Goal: Feedback & Contribution: Submit feedback/report problem

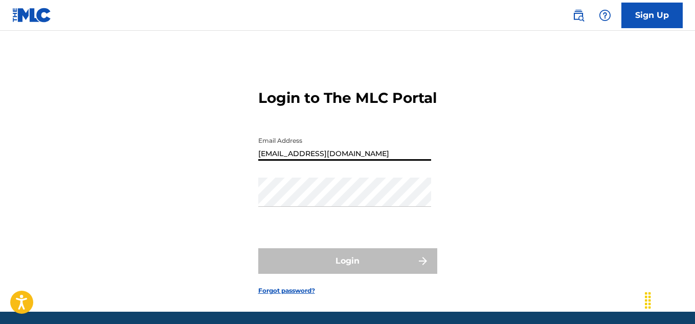
type input "[EMAIL_ADDRESS][DOMAIN_NAME]"
click at [275, 295] on link "Forgot password?" at bounding box center [286, 290] width 57 height 9
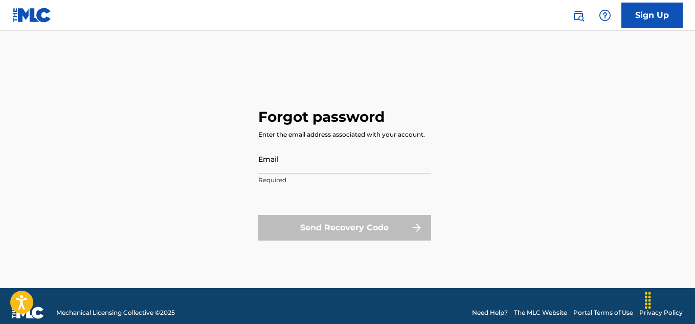
click at [300, 160] on input "Email" at bounding box center [344, 158] width 173 height 29
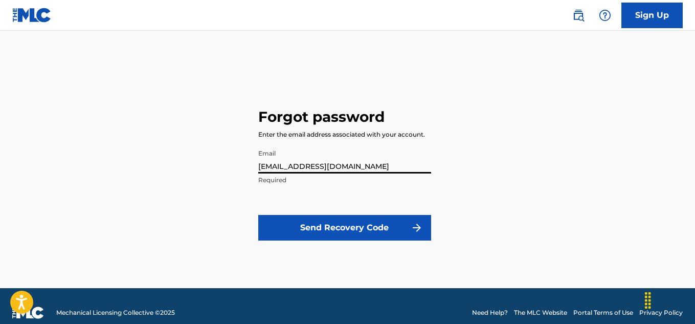
type input "[EMAIL_ADDRESS][DOMAIN_NAME]"
click at [307, 234] on button "Send Recovery Code" at bounding box center [344, 228] width 173 height 26
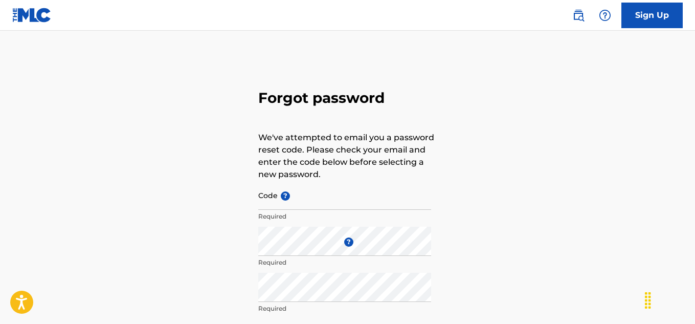
scroll to position [31, 0]
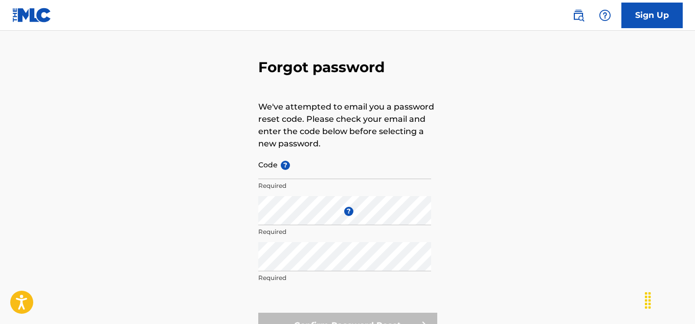
click at [577, 15] on img at bounding box center [579, 15] width 12 height 12
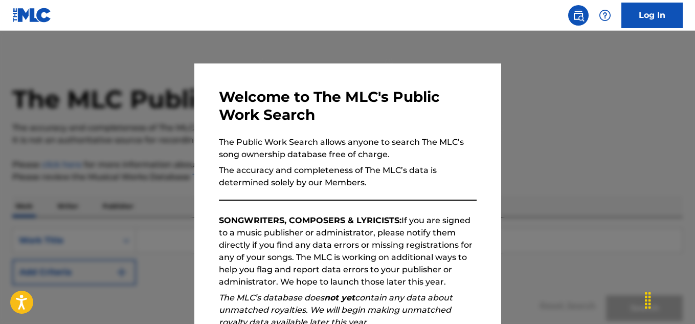
scroll to position [144, 0]
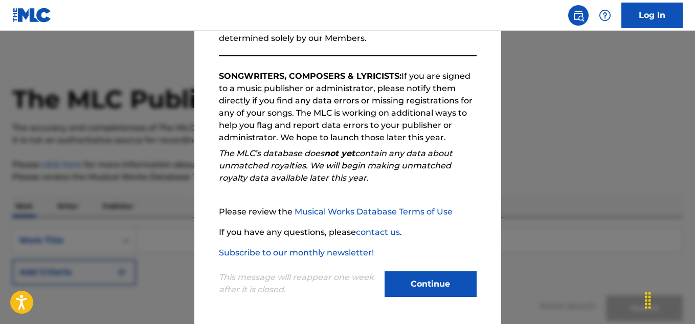
click at [431, 281] on button "Continue" at bounding box center [431, 284] width 92 height 26
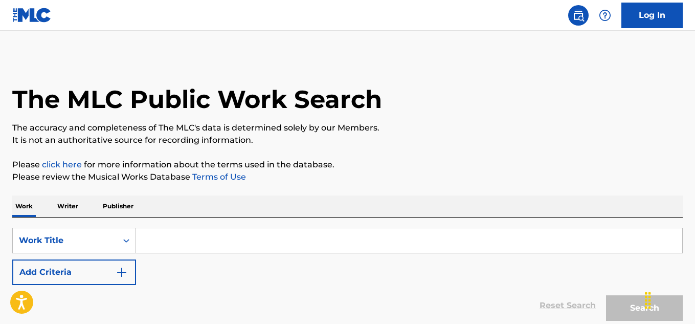
click at [72, 206] on p "Writer" at bounding box center [67, 205] width 27 height 21
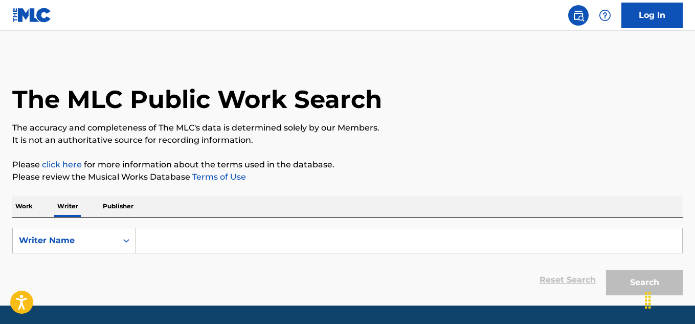
click at [209, 239] on input "Search Form" at bounding box center [409, 240] width 546 height 25
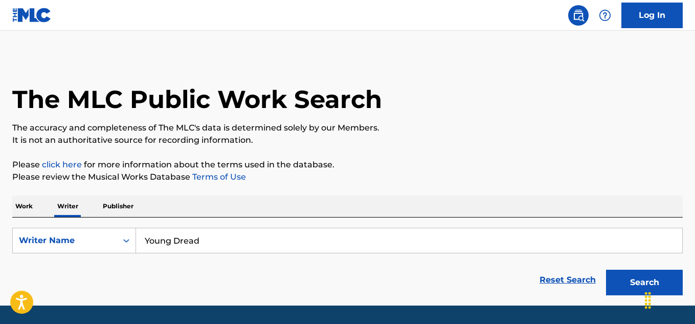
click at [619, 276] on button "Search" at bounding box center [644, 283] width 77 height 26
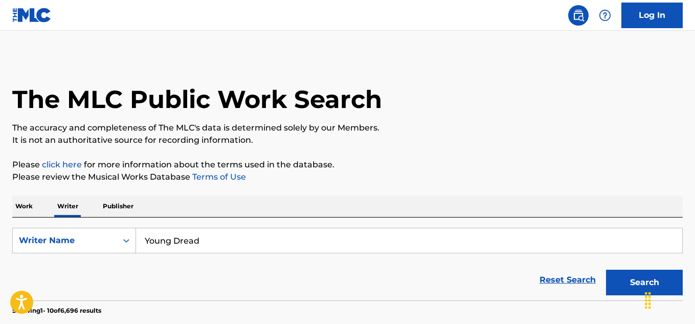
click at [309, 240] on input "Young Dread" at bounding box center [409, 240] width 546 height 25
type input "Wayne Dreadski"
click at [619, 286] on button "Search" at bounding box center [644, 283] width 77 height 26
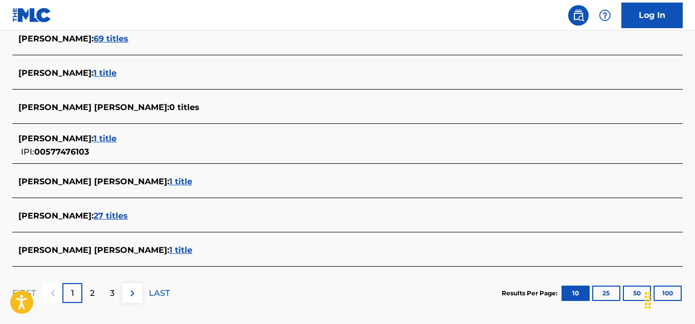
scroll to position [409, 0]
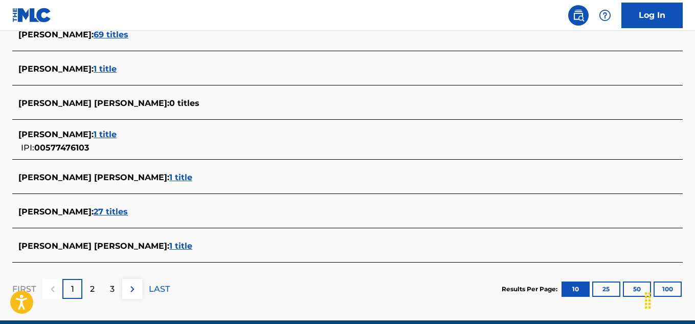
click at [128, 213] on span "27 titles" at bounding box center [111, 212] width 34 height 10
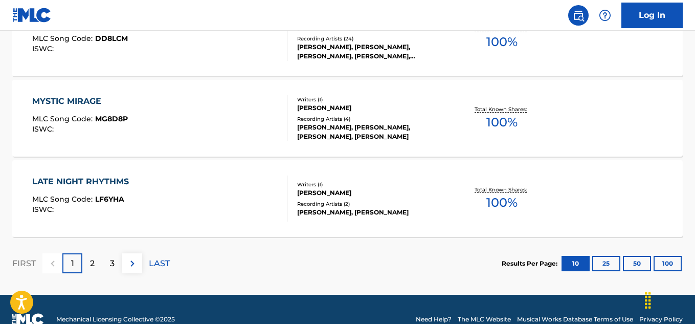
scroll to position [929, 0]
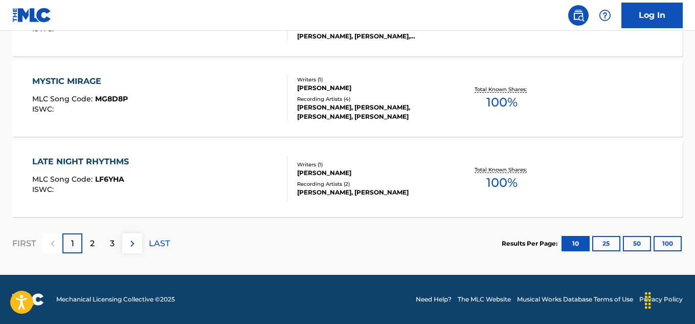
click at [95, 248] on div "2" at bounding box center [92, 243] width 20 height 20
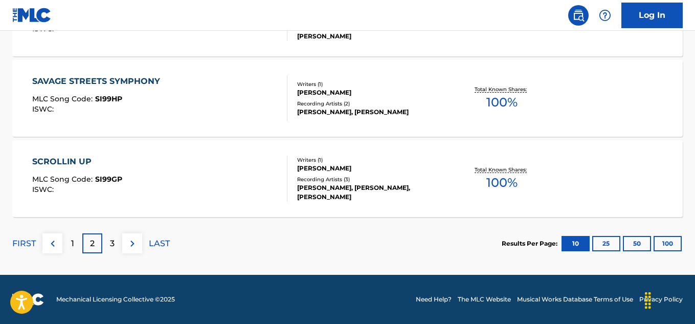
click at [132, 244] on img at bounding box center [132, 243] width 12 height 12
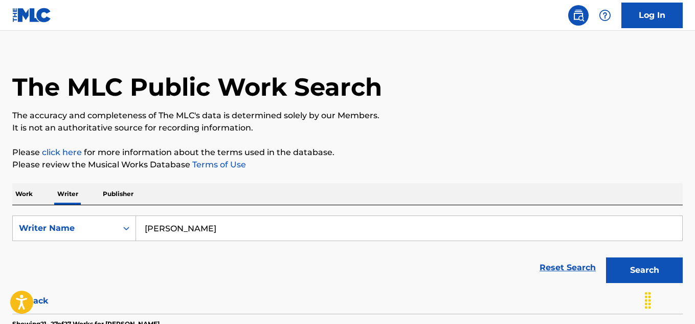
scroll to position [12, 0]
click at [118, 194] on p "Publisher" at bounding box center [118, 194] width 37 height 21
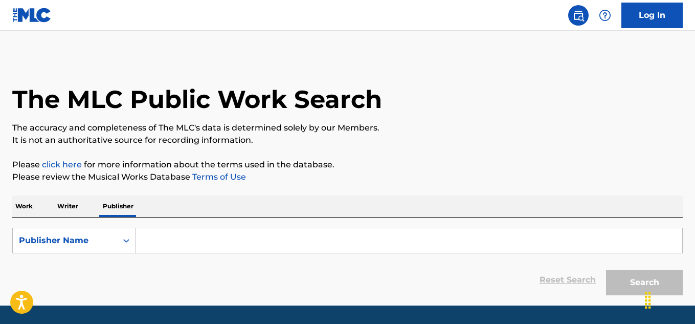
click at [204, 240] on input "Search Form" at bounding box center [409, 240] width 546 height 25
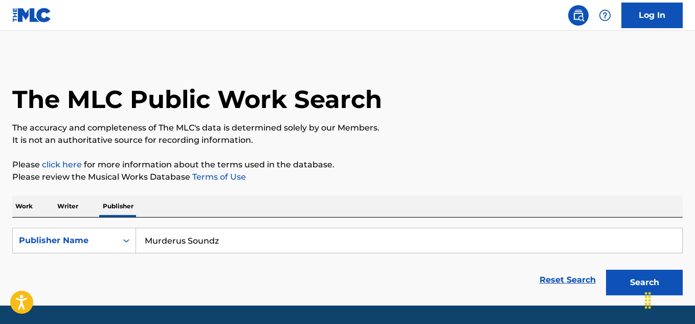
type input "Murderus Soundz"
click at [629, 283] on button "Search" at bounding box center [644, 283] width 77 height 26
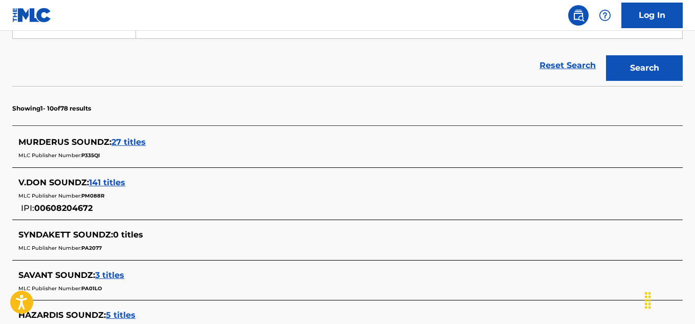
scroll to position [215, 0]
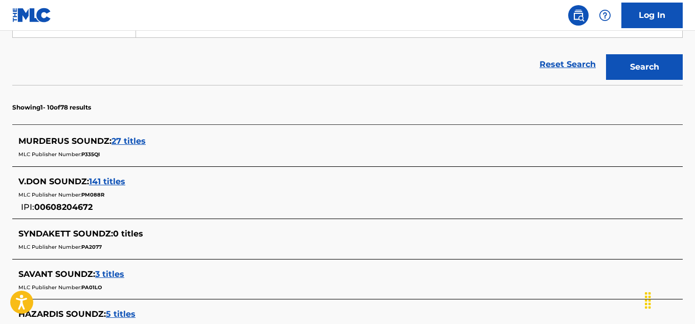
click at [124, 141] on span "27 titles" at bounding box center [129, 141] width 34 height 10
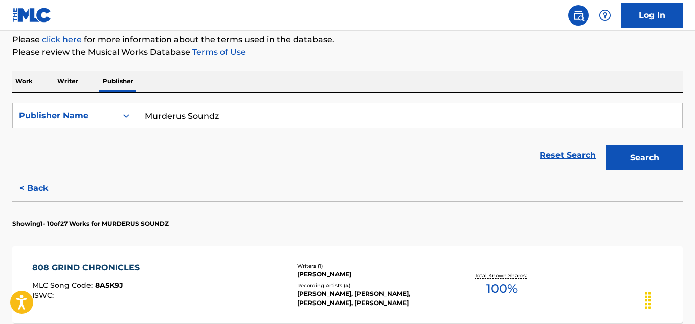
scroll to position [0, 0]
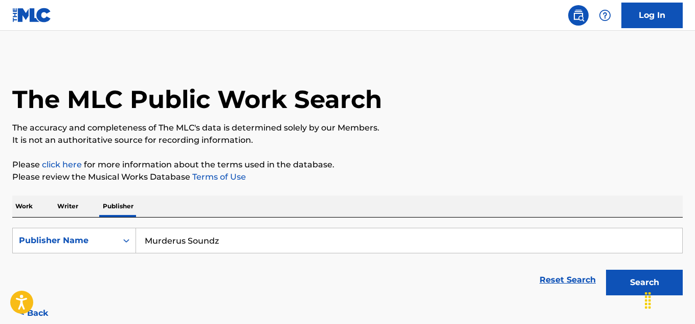
click at [72, 206] on p "Writer" at bounding box center [67, 205] width 27 height 21
click at [26, 205] on p "Work" at bounding box center [24, 205] width 24 height 21
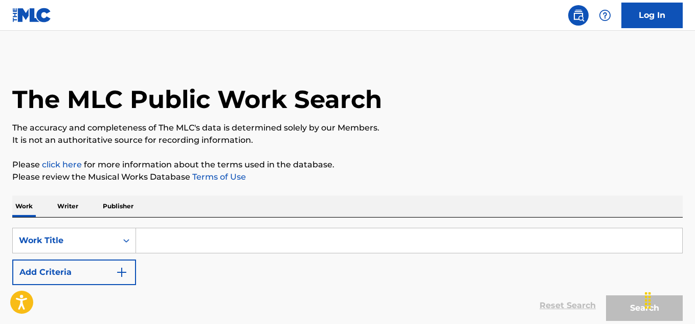
click at [240, 240] on input "Search Form" at bounding box center [409, 240] width 546 height 25
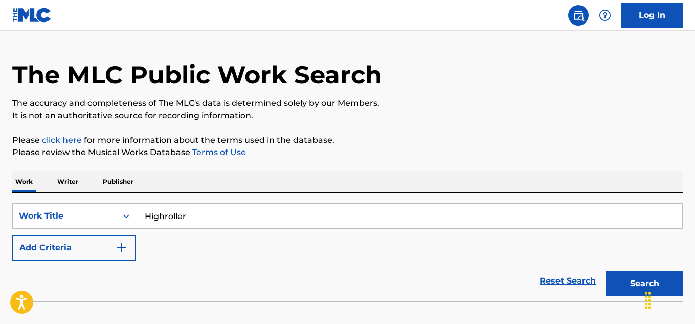
scroll to position [35, 0]
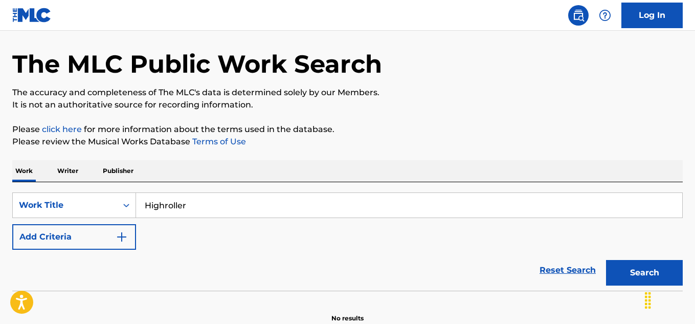
type input "Highroller"
click at [622, 270] on button "Search" at bounding box center [644, 273] width 77 height 26
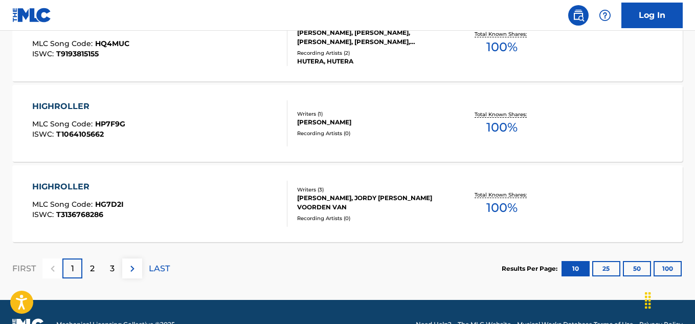
scroll to position [929, 0]
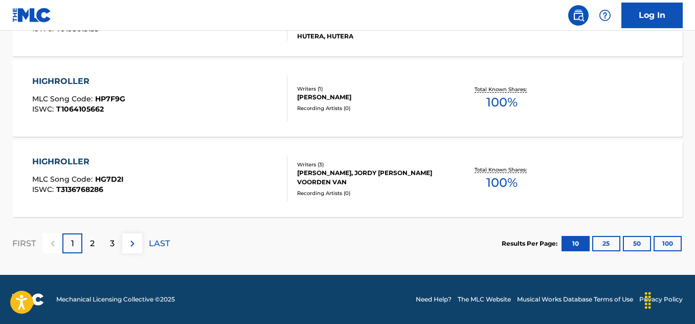
click at [94, 247] on p "2" at bounding box center [92, 243] width 5 height 12
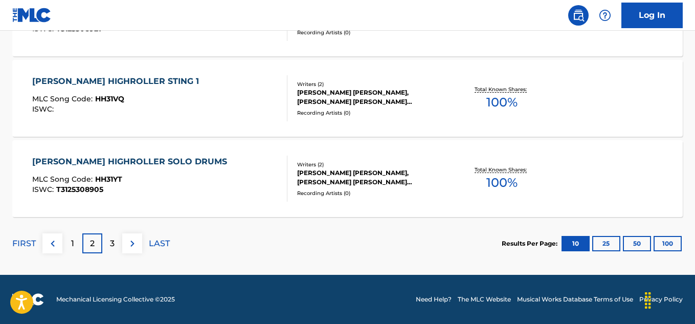
click at [114, 241] on div "3" at bounding box center [112, 243] width 20 height 20
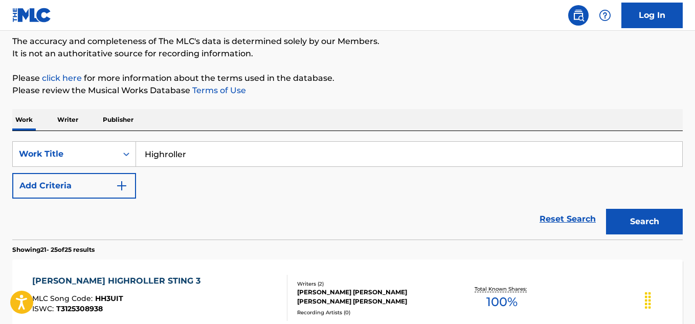
scroll to position [85, 0]
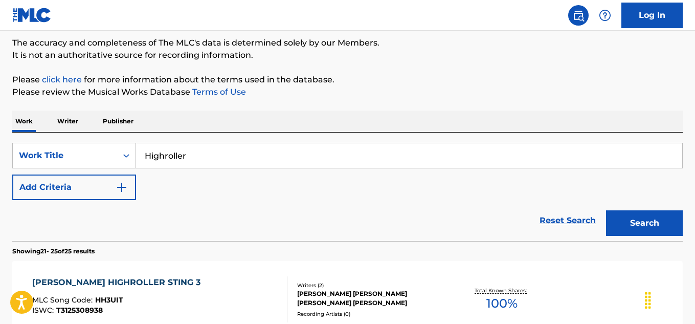
click at [605, 22] on div at bounding box center [605, 15] width 20 height 20
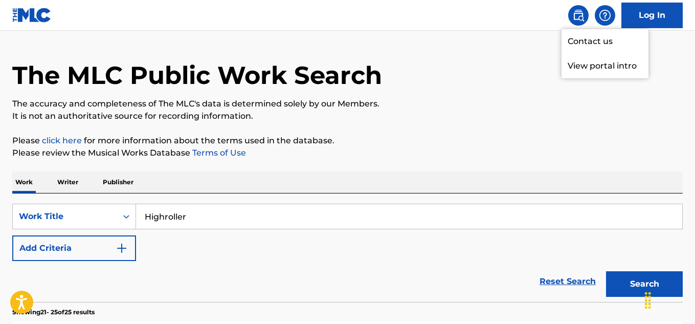
scroll to position [22, 0]
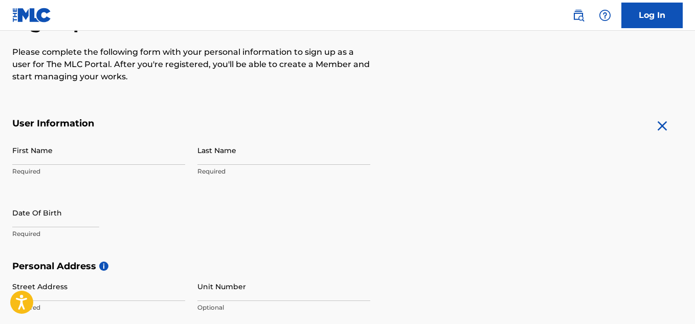
scroll to position [137, 0]
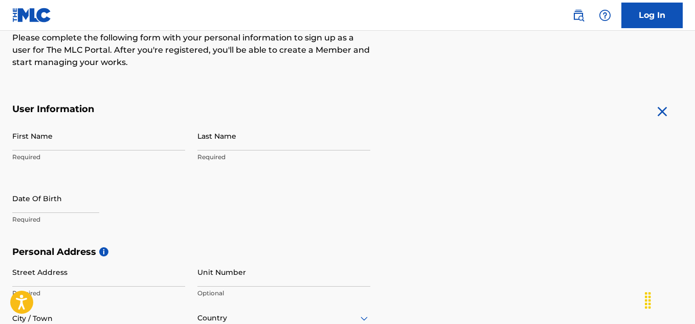
click at [106, 137] on input "First Name" at bounding box center [98, 135] width 173 height 29
type input "Micah"
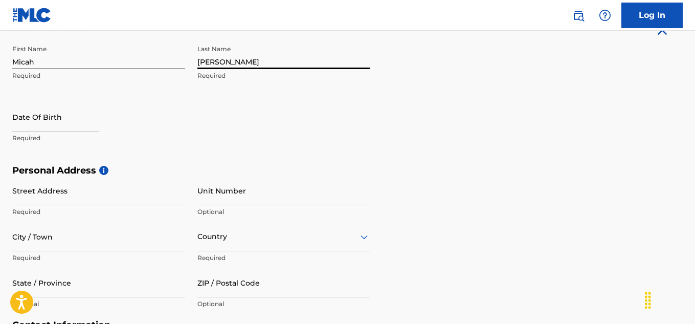
scroll to position [221, 0]
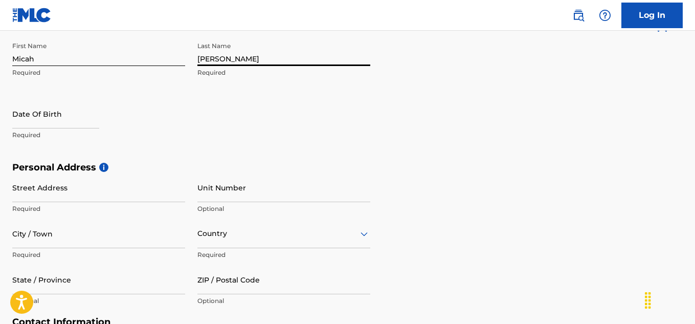
type input "[PERSON_NAME]"
click at [56, 122] on input "text" at bounding box center [55, 113] width 87 height 29
select select "7"
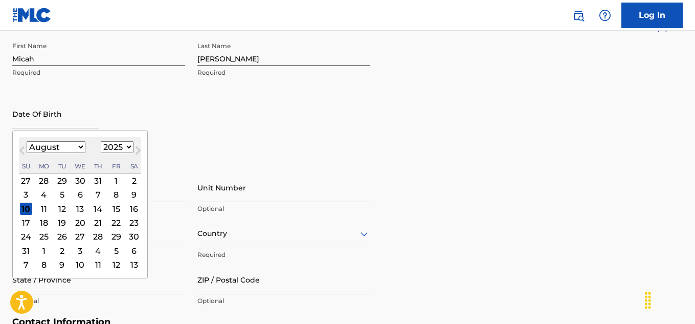
click at [105, 147] on select "1899 1900 1901 1902 1903 1904 1905 1906 1907 1908 1909 1910 1911 1912 1913 1914…" at bounding box center [117, 147] width 33 height 12
click at [101, 141] on select "1899 1900 1901 1902 1903 1904 1905 1906 1907 1908 1909 1910 1911 1912 1913 1914…" at bounding box center [117, 147] width 33 height 12
click at [114, 143] on select "1899 1900 1901 1902 1903 1904 1905 1906 1907 1908 1909 1910 1911 1912 1913 1914…" at bounding box center [117, 147] width 33 height 12
select select "1982"
click at [101, 141] on select "1899 1900 1901 1902 1903 1904 1905 1906 1907 1908 1909 1910 1911 1912 1913 1914…" at bounding box center [117, 147] width 33 height 12
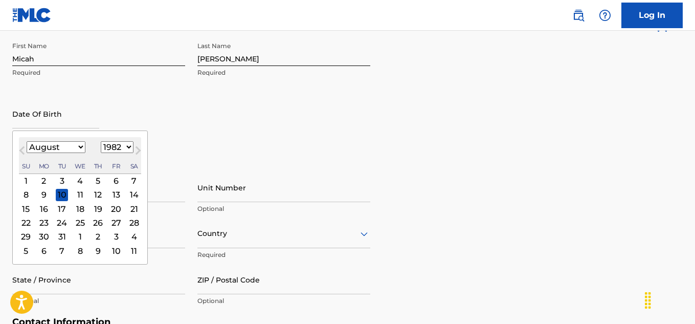
click at [68, 145] on select "January February March April May June July August September October November De…" at bounding box center [56, 147] width 59 height 12
select select "5"
click at [27, 141] on select "January February March April May June July August September October November De…" at bounding box center [56, 147] width 59 height 12
click at [76, 235] on div "30" at bounding box center [80, 237] width 12 height 12
type input "[DATE]"
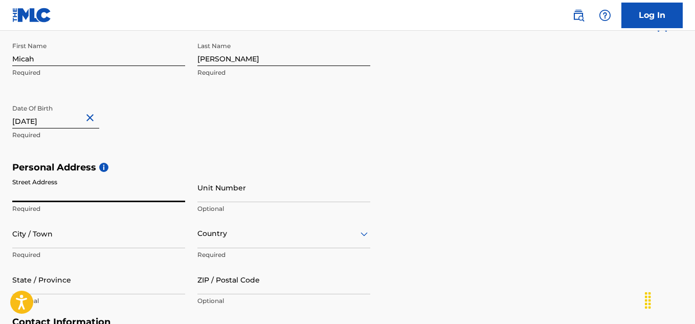
click at [150, 197] on input "Street Address" at bounding box center [98, 187] width 173 height 29
type input "[STREET_ADDRESS][PERSON_NAME]"
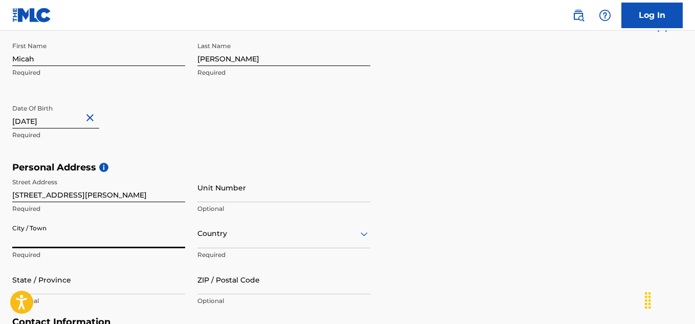
type input "a"
type input "[GEOGRAPHIC_DATA]"
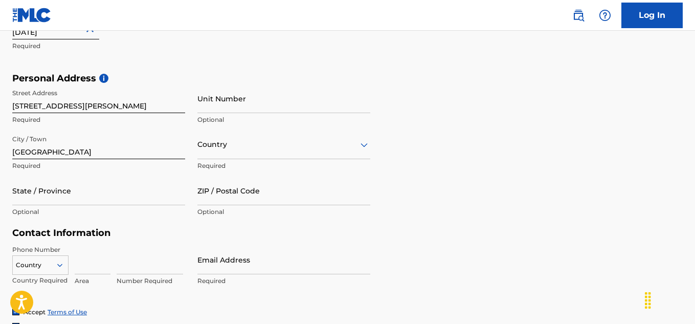
scroll to position [319, 0]
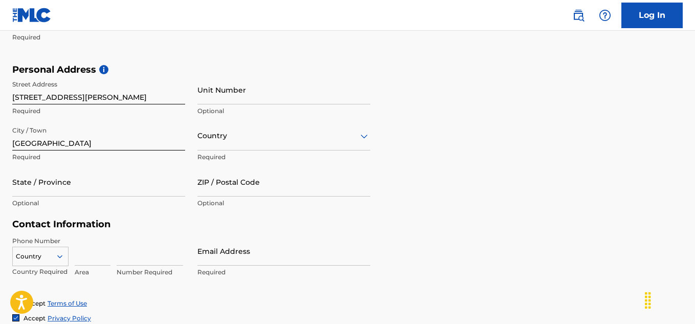
click at [243, 145] on div "Country" at bounding box center [283, 135] width 173 height 29
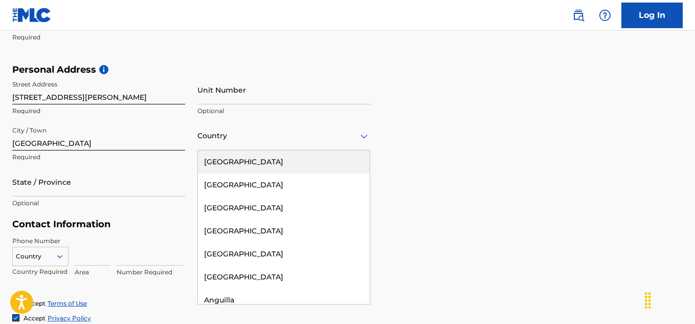
click at [242, 160] on div "[GEOGRAPHIC_DATA]" at bounding box center [284, 161] width 172 height 23
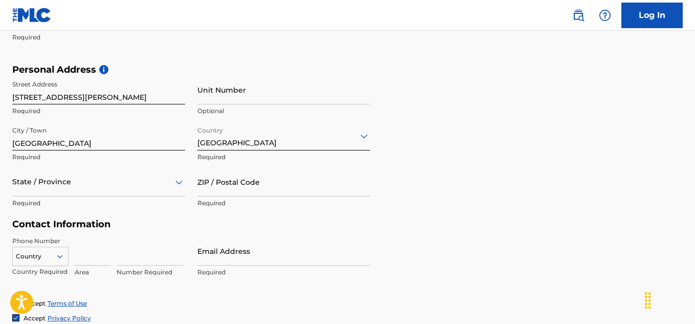
click at [155, 190] on div "State / Province" at bounding box center [98, 181] width 173 height 29
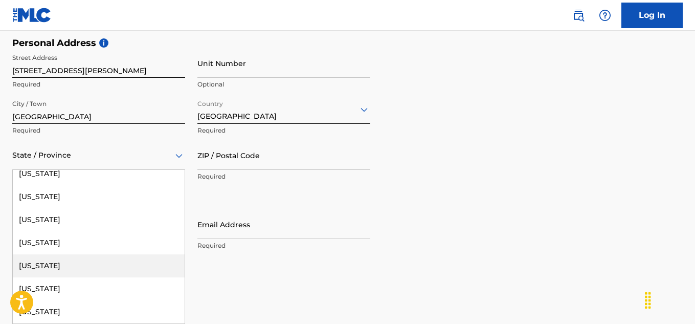
scroll to position [193, 0]
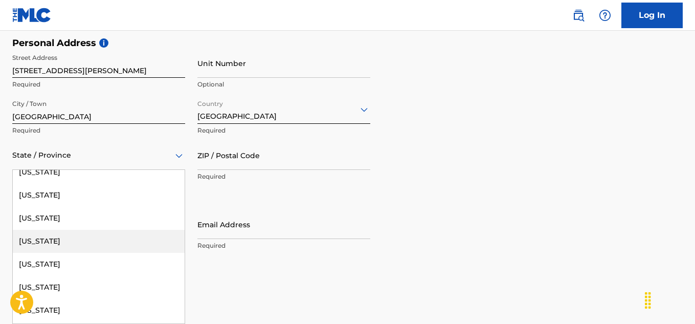
click at [68, 236] on div "[US_STATE]" at bounding box center [99, 241] width 172 height 23
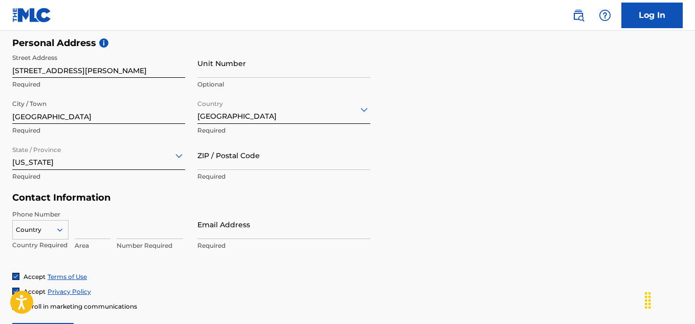
click at [237, 167] on input "ZIP / Postal Code" at bounding box center [283, 155] width 173 height 29
type input "30331"
click at [59, 230] on div "Country" at bounding box center [40, 227] width 56 height 15
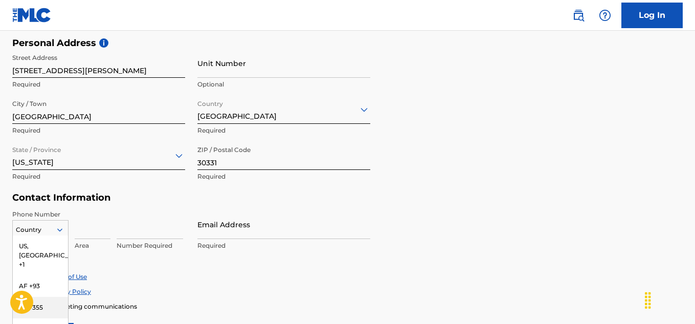
scroll to position [411, 0]
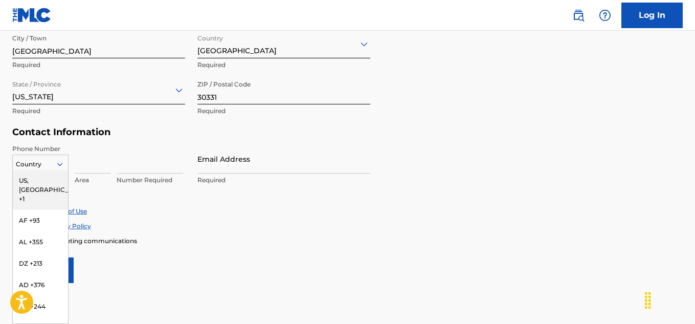
click at [43, 174] on div "US, [GEOGRAPHIC_DATA] +1" at bounding box center [40, 190] width 55 height 40
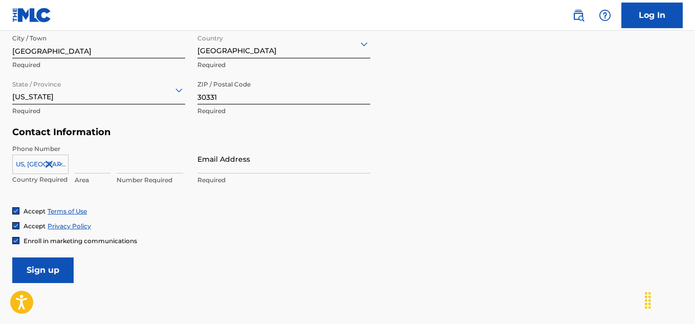
click at [88, 168] on input at bounding box center [93, 158] width 36 height 29
click at [93, 164] on input "4044387638" at bounding box center [93, 158] width 36 height 29
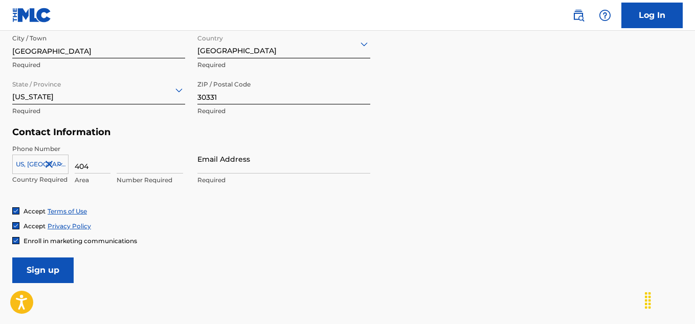
type input "404"
type input "4387638"
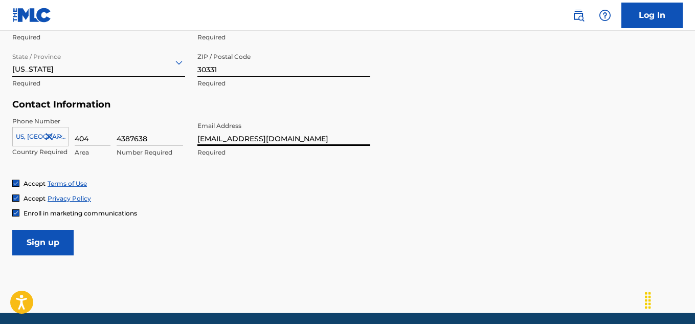
scroll to position [446, 0]
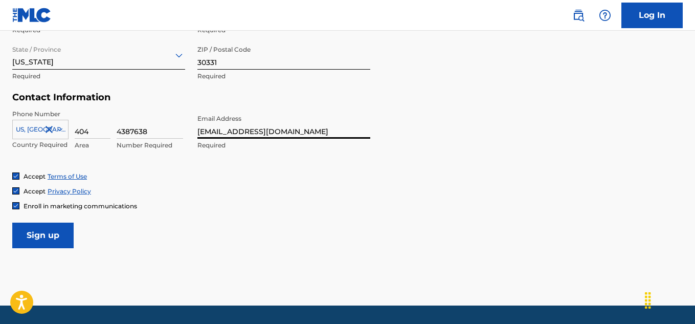
type input "[EMAIL_ADDRESS][DOMAIN_NAME]"
click at [36, 230] on input "Sign up" at bounding box center [42, 236] width 61 height 26
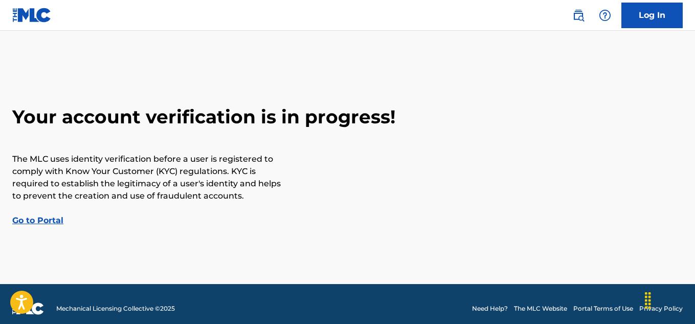
click at [32, 220] on link "Go to Portal" at bounding box center [37, 220] width 51 height 10
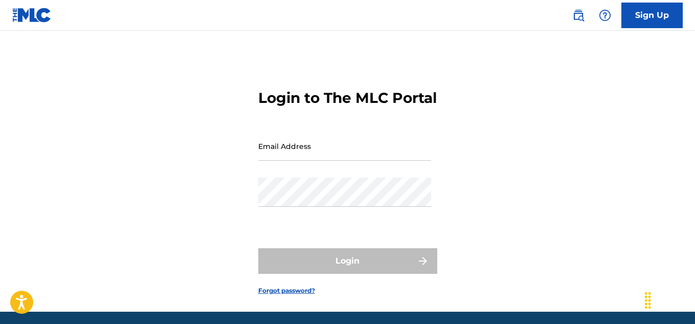
click at [287, 161] on input "Email Address" at bounding box center [344, 145] width 173 height 29
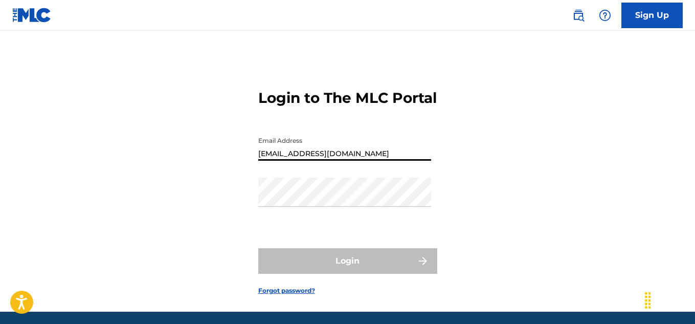
type input "[EMAIL_ADDRESS][DOMAIN_NAME]"
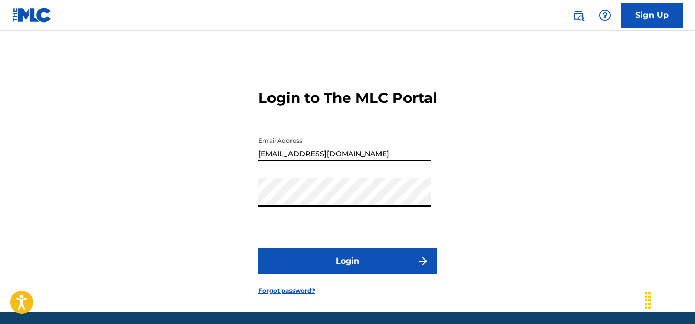
click at [384, 274] on button "Login" at bounding box center [347, 261] width 179 height 26
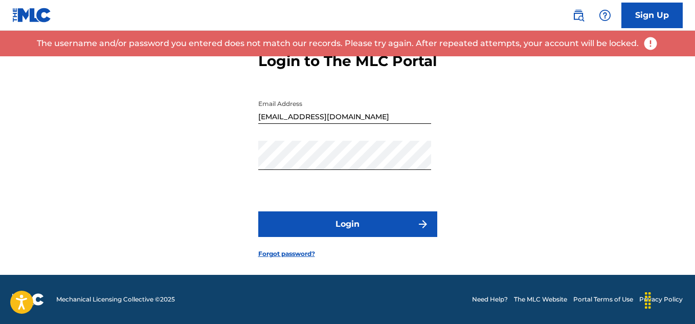
scroll to position [55, 0]
click at [294, 249] on link "Forgot password?" at bounding box center [286, 253] width 57 height 9
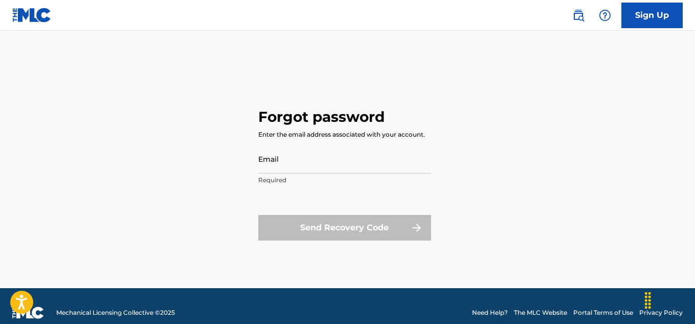
click at [297, 138] on div "Enter the email address associated with your account." at bounding box center [341, 134] width 167 height 9
click at [286, 163] on input "Email" at bounding box center [344, 158] width 173 height 29
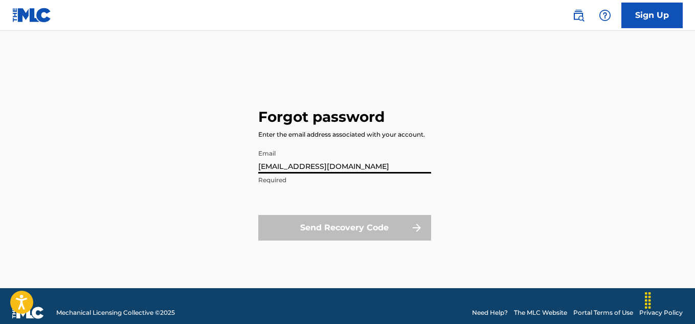
type input "[EMAIL_ADDRESS][DOMAIN_NAME]"
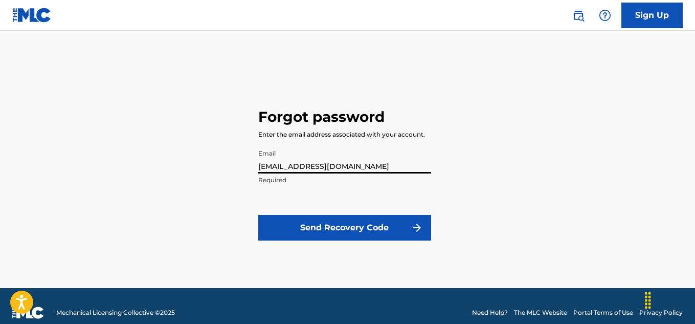
click at [293, 219] on button "Send Recovery Code" at bounding box center [344, 228] width 173 height 26
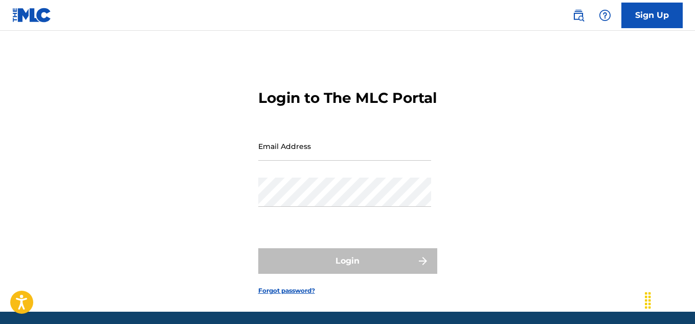
scroll to position [55, 0]
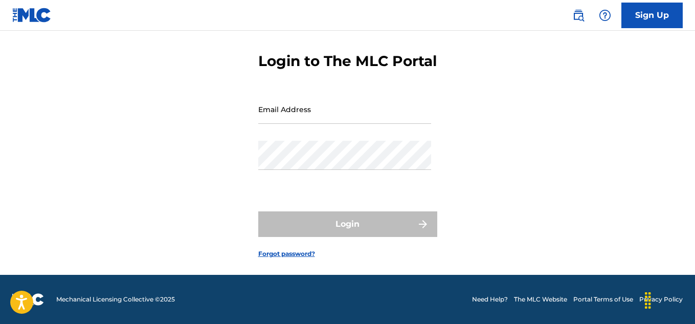
click at [318, 119] on input "Email Address" at bounding box center [344, 109] width 173 height 29
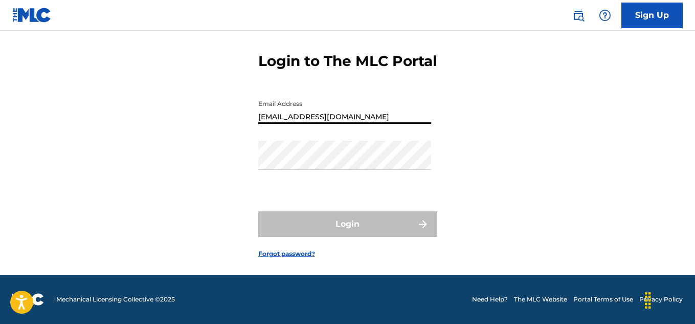
type input "[EMAIL_ADDRESS][DOMAIN_NAME]"
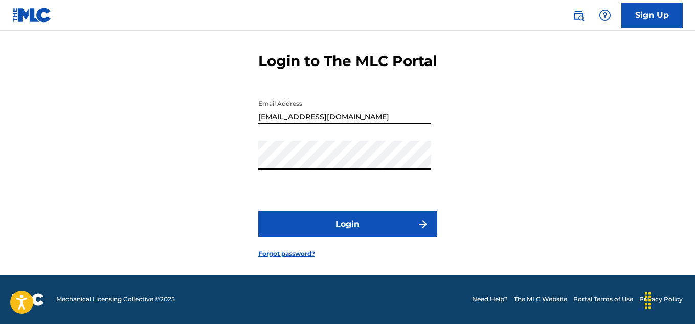
click at [341, 215] on button "Login" at bounding box center [347, 224] width 179 height 26
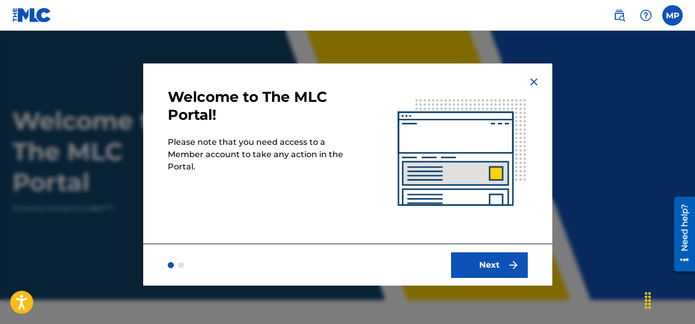
click at [468, 270] on button "Next" at bounding box center [489, 265] width 77 height 26
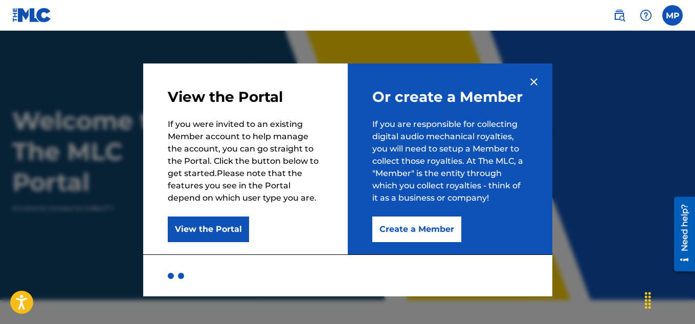
click at [418, 230] on button "Create a Member" at bounding box center [416, 229] width 89 height 26
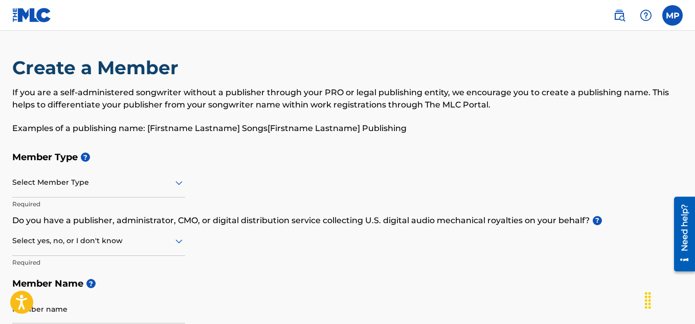
click at [191, 189] on div "Member Type ? Select Member Type Required Do you have a publisher, administrato…" at bounding box center [347, 243] width 671 height 194
click at [175, 186] on icon at bounding box center [179, 183] width 12 height 12
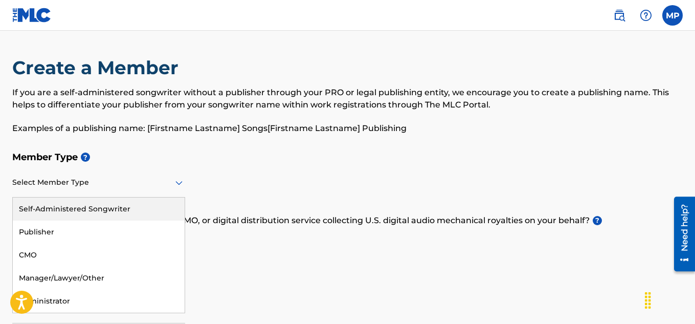
click at [155, 204] on div "Self-Administered Songwriter" at bounding box center [99, 208] width 172 height 23
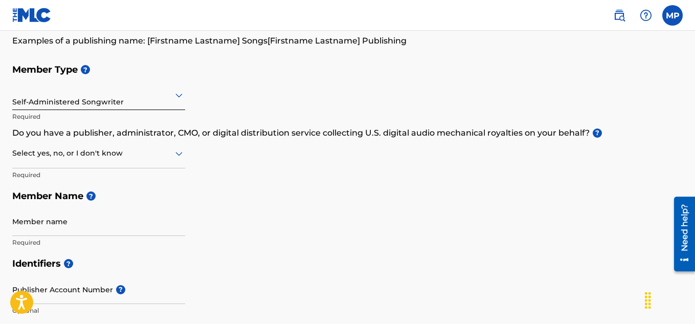
scroll to position [91, 0]
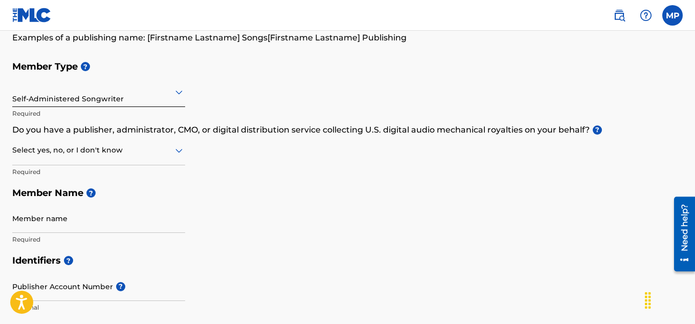
click at [187, 150] on div "Member Type ? Self-Administered Songwriter Required Do you have a publisher, ad…" at bounding box center [347, 153] width 671 height 194
click at [182, 153] on icon at bounding box center [179, 150] width 12 height 12
click at [117, 205] on div "No" at bounding box center [99, 199] width 172 height 23
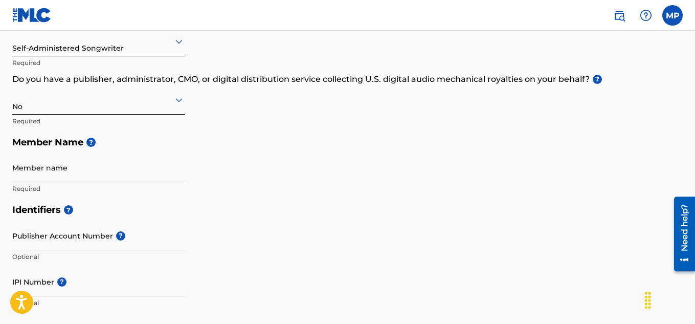
scroll to position [144, 0]
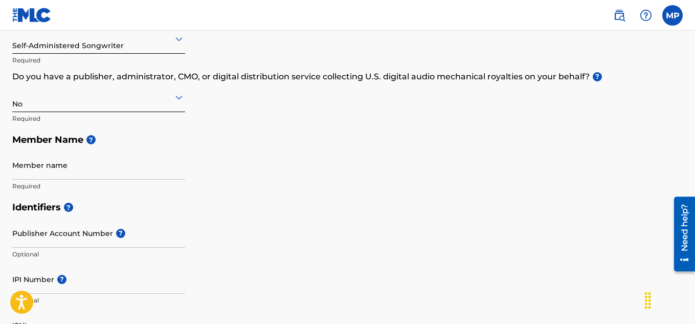
click at [135, 171] on input "Member name" at bounding box center [98, 164] width 173 height 29
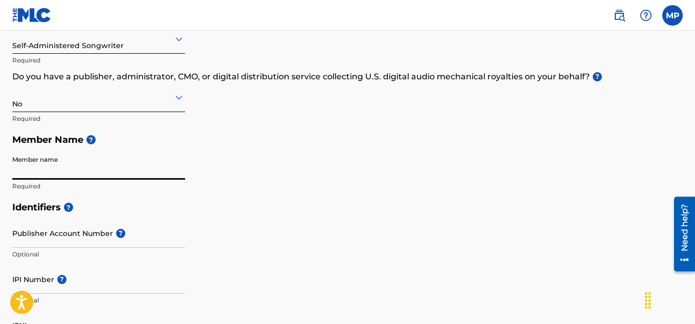
click at [288, 183] on div "Member Type ? Self-Administered Songwriter Required Do you have a publisher, ad…" at bounding box center [347, 100] width 671 height 194
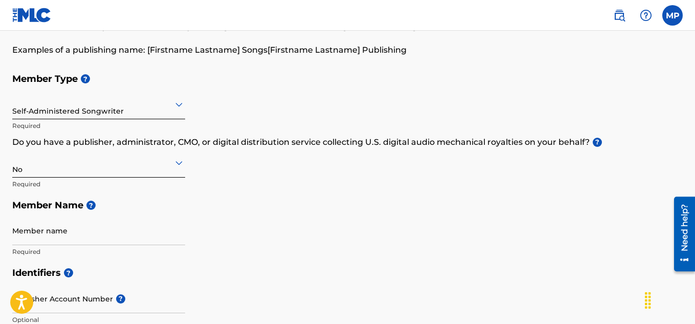
scroll to position [76, 0]
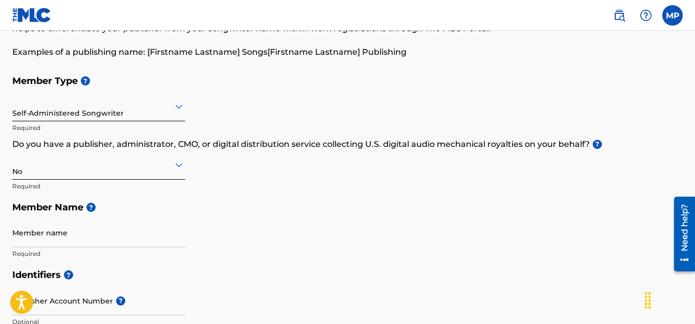
click at [161, 108] on div at bounding box center [98, 106] width 173 height 13
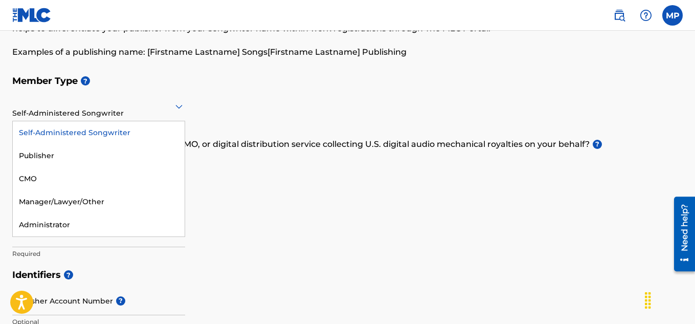
click at [161, 108] on div at bounding box center [98, 106] width 173 height 13
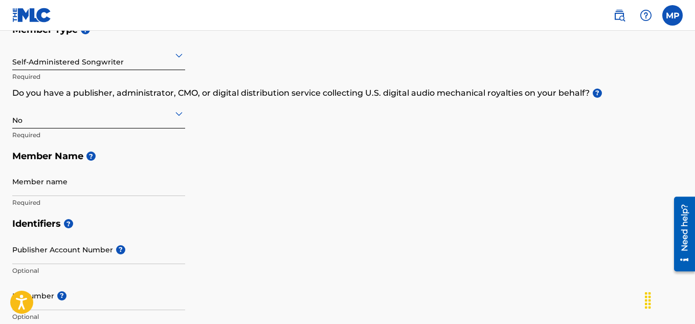
scroll to position [128, 0]
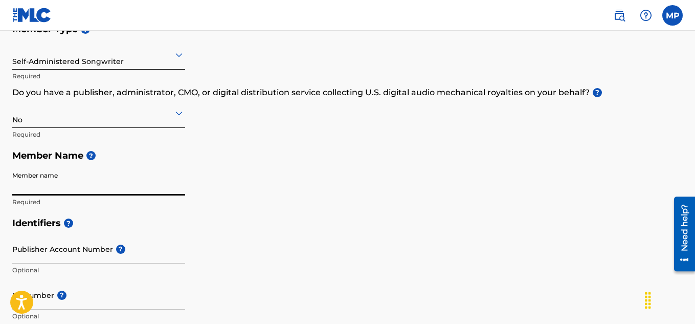
click at [128, 185] on input "Member name" at bounding box center [98, 180] width 173 height 29
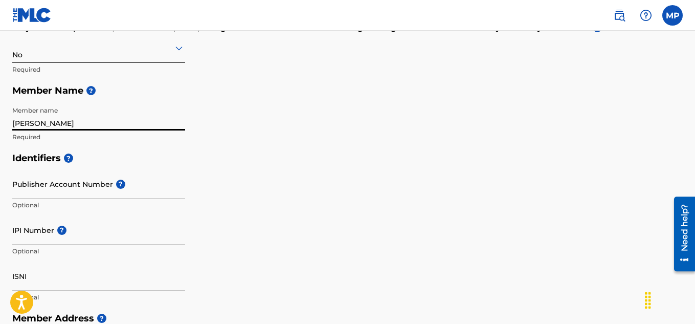
scroll to position [204, 0]
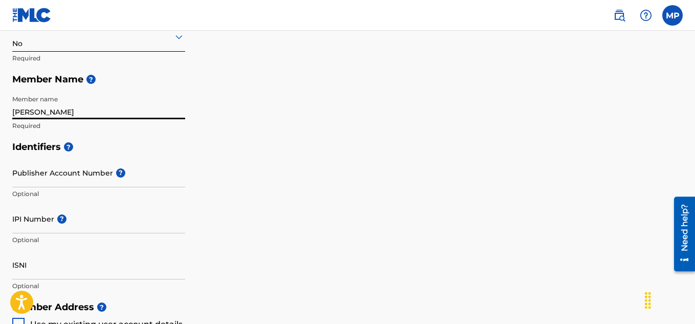
type input "[PERSON_NAME]"
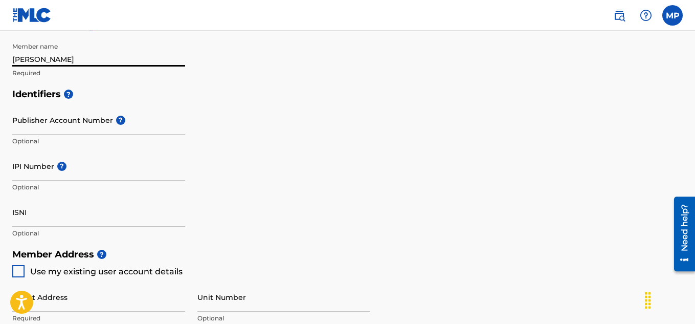
scroll to position [257, 0]
click at [20, 272] on div at bounding box center [18, 271] width 12 height 12
type input "[STREET_ADDRESS][PERSON_NAME]"
type input "[GEOGRAPHIC_DATA]"
type input "30331"
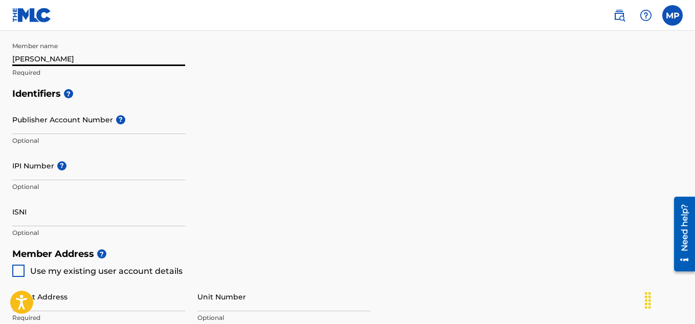
type input "404"
type input "4387638"
type input "[EMAIL_ADDRESS][DOMAIN_NAME]"
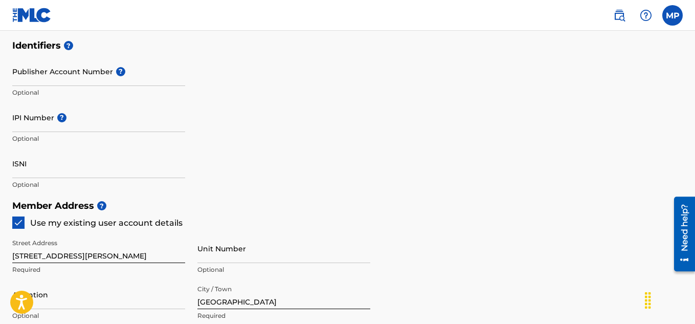
scroll to position [306, 0]
click at [36, 124] on input "IPI Number ?" at bounding box center [98, 116] width 173 height 29
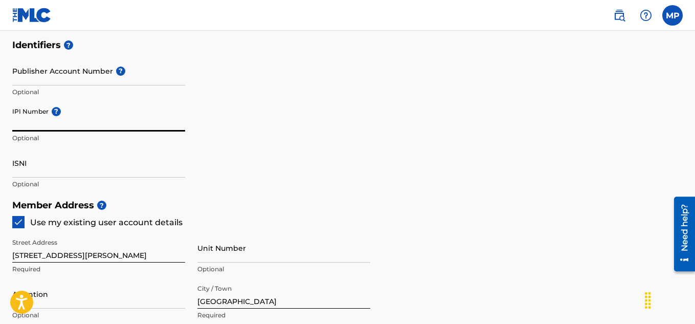
click at [36, 124] on input "IPI Number ?" at bounding box center [98, 116] width 173 height 29
type input "347959310"
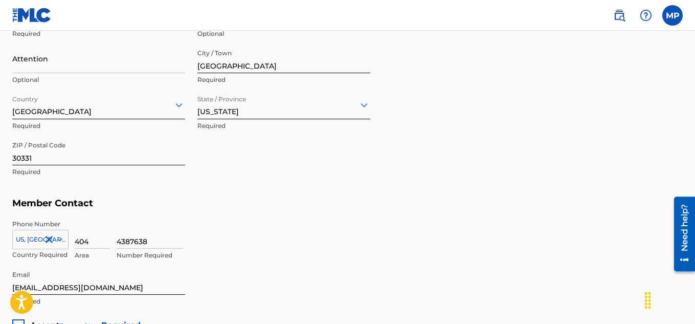
scroll to position [675, 0]
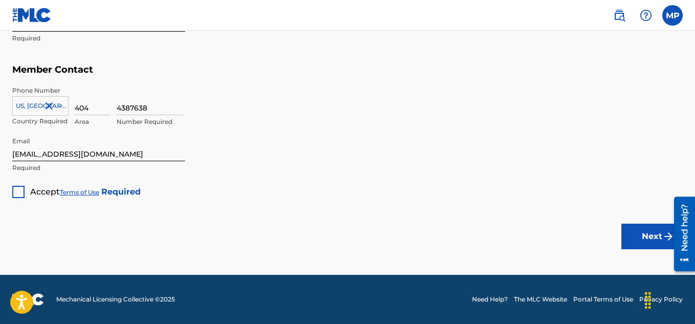
click at [21, 192] on div at bounding box center [18, 192] width 12 height 12
click at [644, 233] on button "Next" at bounding box center [652, 237] width 61 height 26
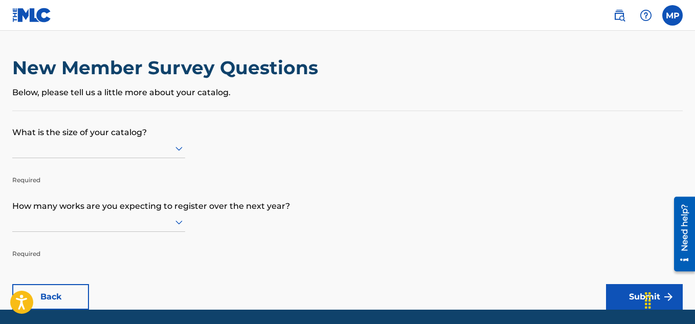
click at [375, 105] on div "New Member Survey Questions Below, please tell us a little more about your cata…" at bounding box center [347, 83] width 671 height 54
click at [162, 150] on div at bounding box center [98, 148] width 173 height 13
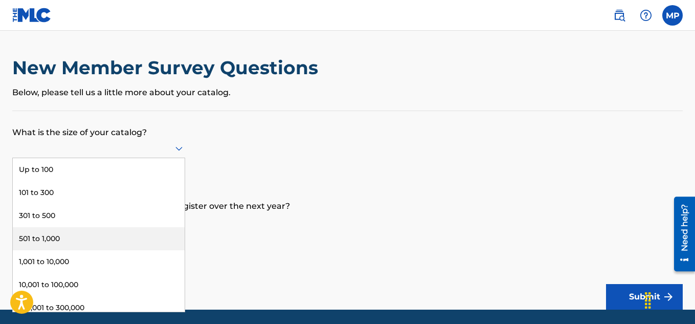
click at [97, 235] on div "501 to 1,000" at bounding box center [99, 238] width 172 height 23
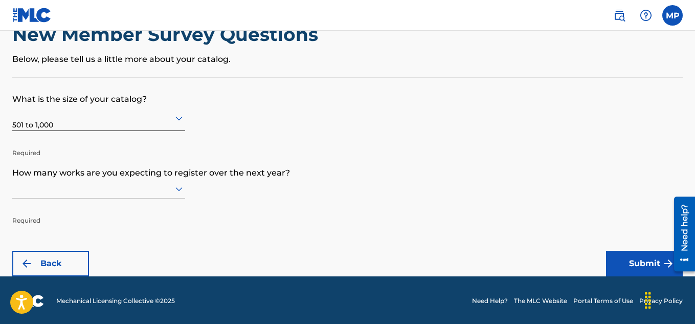
scroll to position [35, 0]
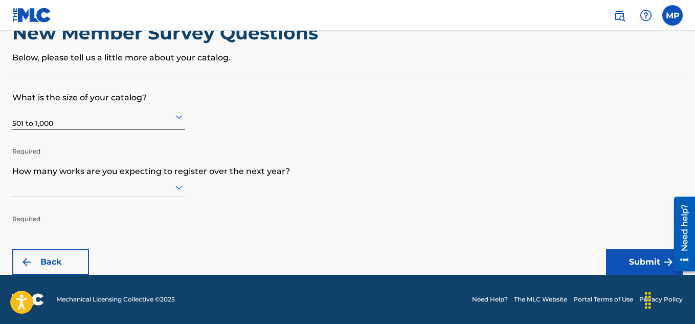
click at [167, 190] on div at bounding box center [98, 187] width 173 height 13
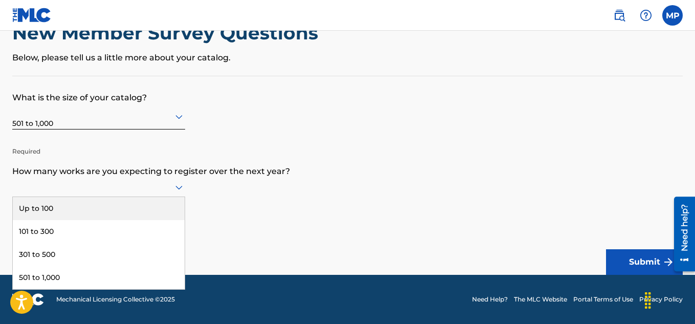
click at [149, 203] on div "Up to 100" at bounding box center [99, 208] width 172 height 23
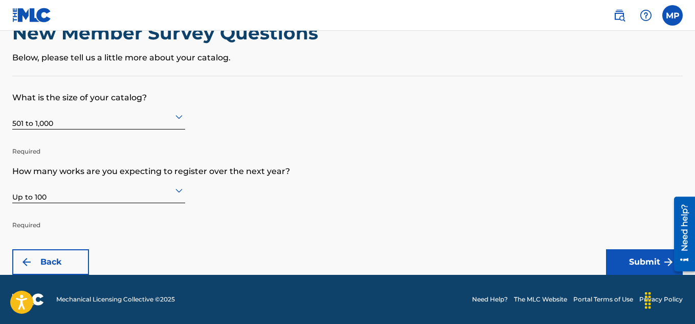
click at [630, 256] on button "Submit" at bounding box center [644, 262] width 77 height 26
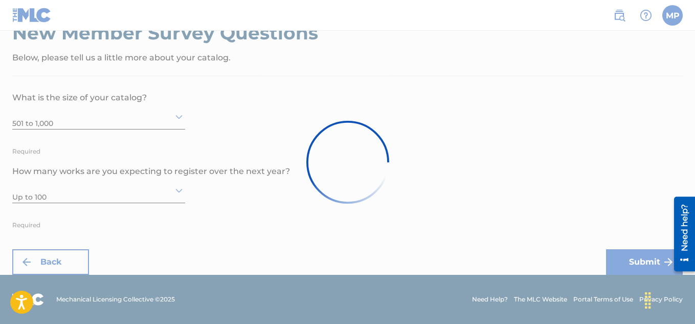
scroll to position [0, 0]
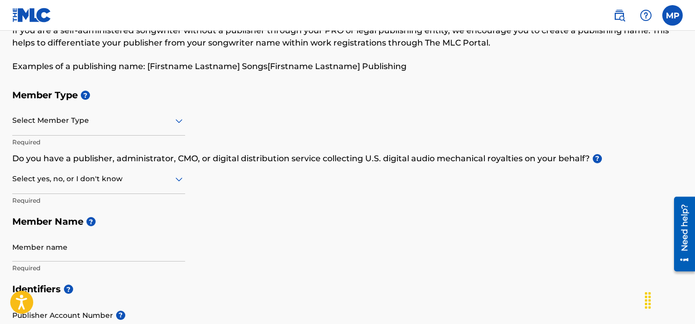
scroll to position [65, 0]
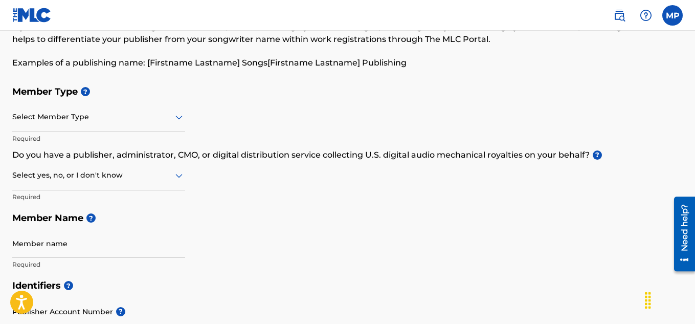
click at [177, 120] on icon at bounding box center [179, 117] width 12 height 12
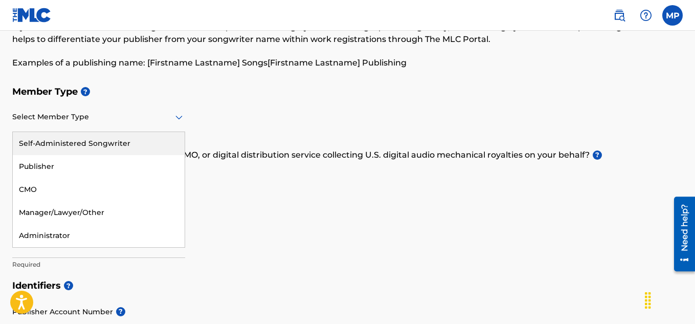
click at [142, 145] on div "Self-Administered Songwriter" at bounding box center [99, 143] width 172 height 23
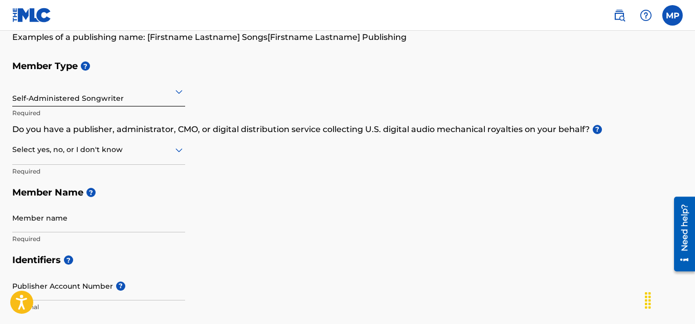
scroll to position [102, 0]
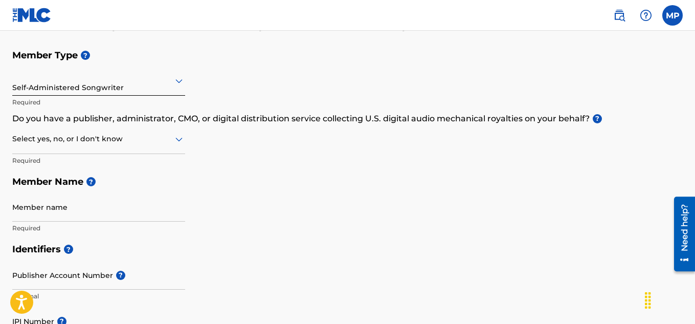
click at [138, 145] on div "Select yes, no, or I don't know" at bounding box center [98, 139] width 173 height 29
click at [103, 186] on div "No" at bounding box center [99, 188] width 172 height 23
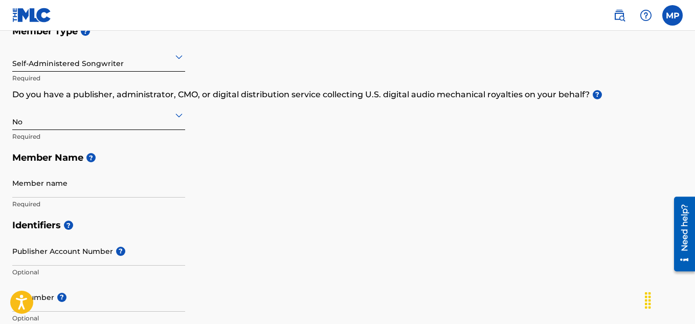
scroll to position [126, 0]
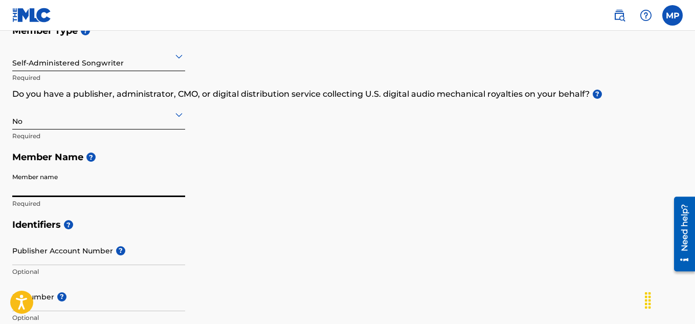
click at [97, 188] on input "Member name" at bounding box center [98, 182] width 173 height 29
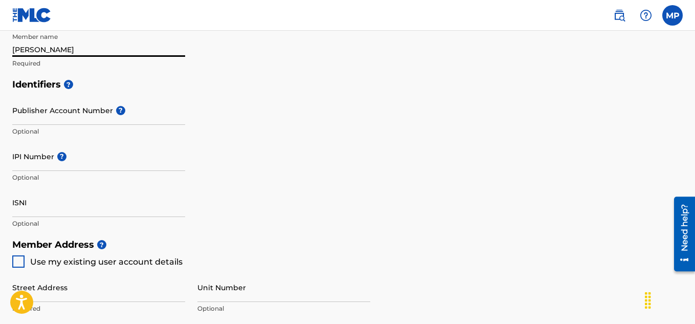
scroll to position [268, 0]
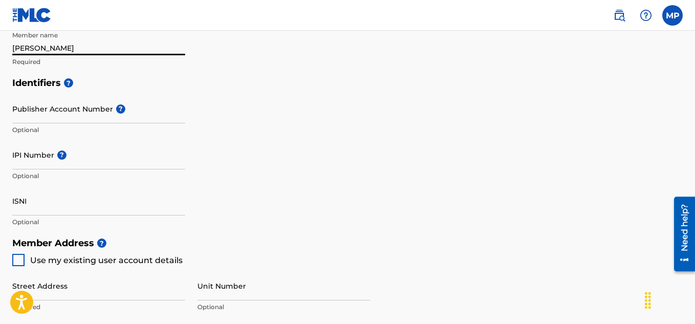
type input "[PERSON_NAME]"
click at [95, 162] on input "IPI Number ?" at bounding box center [98, 154] width 173 height 29
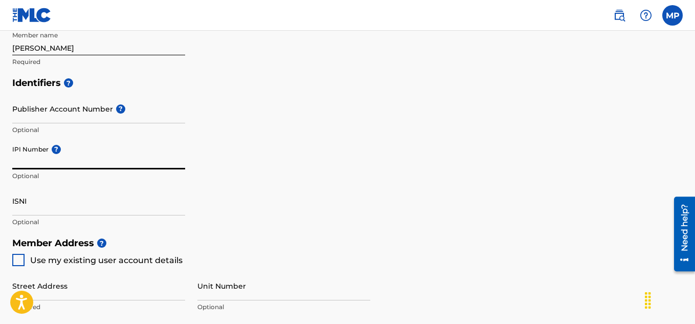
click at [53, 163] on input "IPI Number ?" at bounding box center [98, 154] width 173 height 29
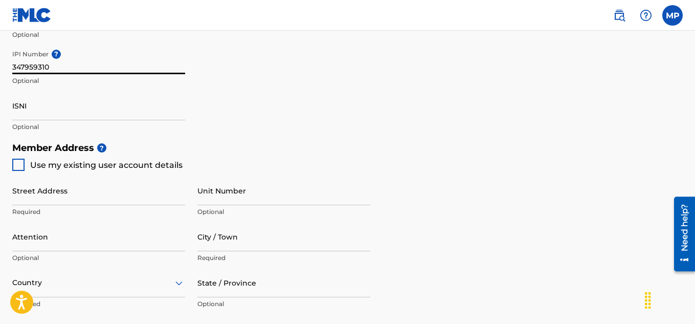
scroll to position [373, 0]
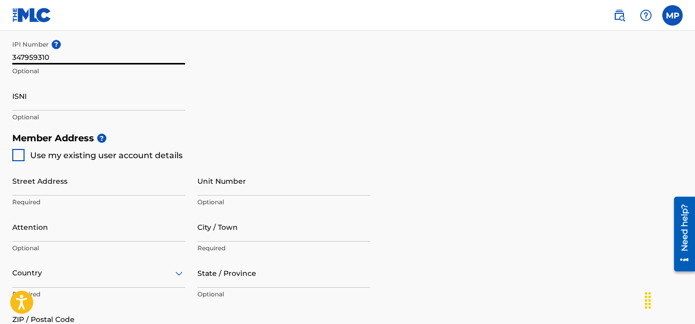
type input "347959310"
click at [16, 159] on div at bounding box center [18, 155] width 12 height 12
type input "[STREET_ADDRESS][PERSON_NAME]"
type input "[GEOGRAPHIC_DATA]"
type input "30331"
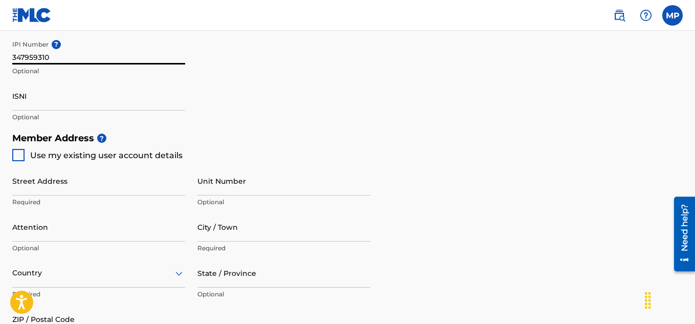
type input "404"
type input "4387638"
type input "[EMAIL_ADDRESS][DOMAIN_NAME]"
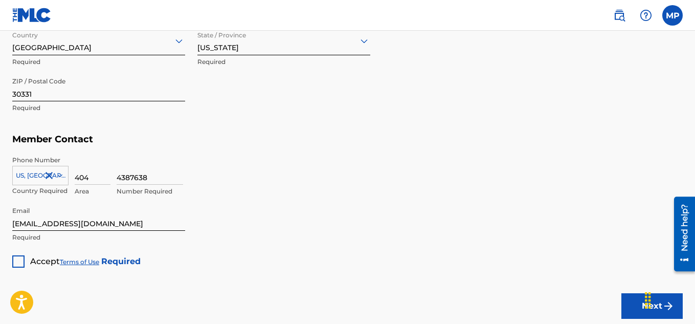
scroll to position [675, 0]
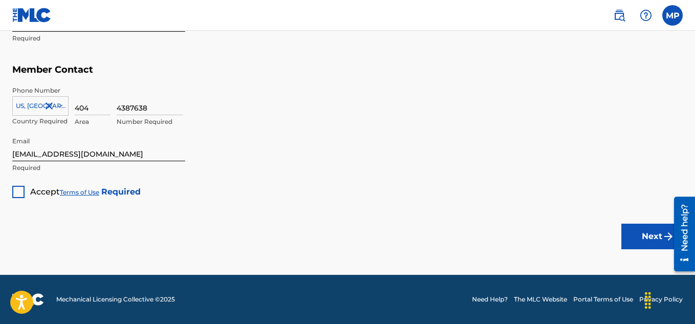
click at [15, 197] on div at bounding box center [18, 192] width 12 height 12
click at [649, 228] on button "Next" at bounding box center [652, 237] width 61 height 26
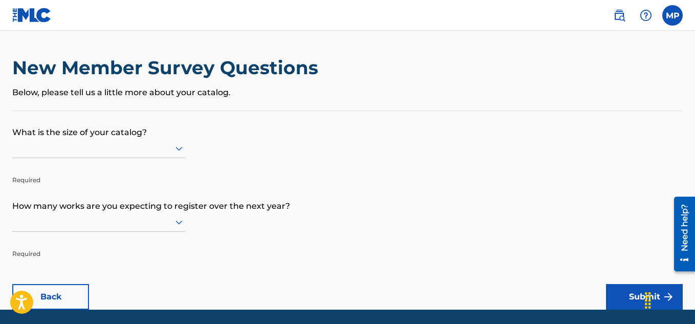
click at [157, 150] on div at bounding box center [98, 148] width 173 height 13
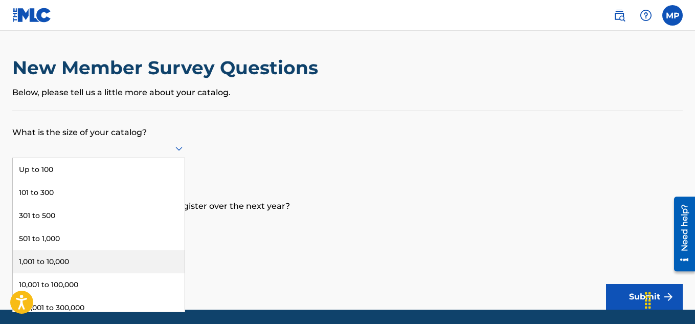
click at [109, 260] on div "1,001 to 10,000" at bounding box center [99, 261] width 172 height 23
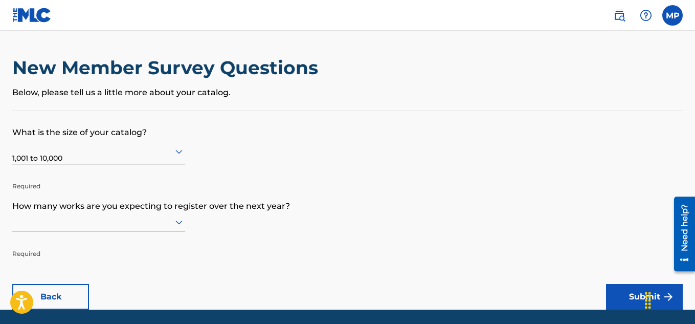
click at [85, 230] on div at bounding box center [98, 221] width 173 height 19
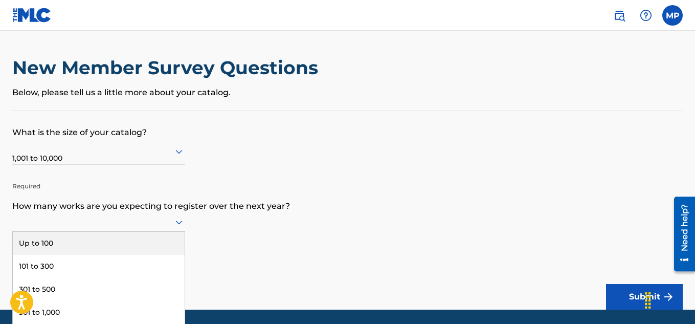
scroll to position [35, 0]
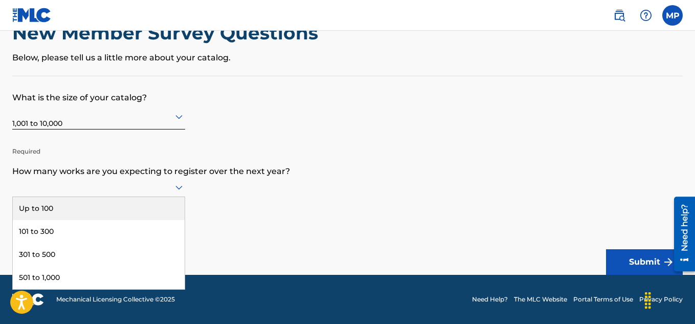
click at [74, 211] on div "Up to 100" at bounding box center [99, 208] width 172 height 23
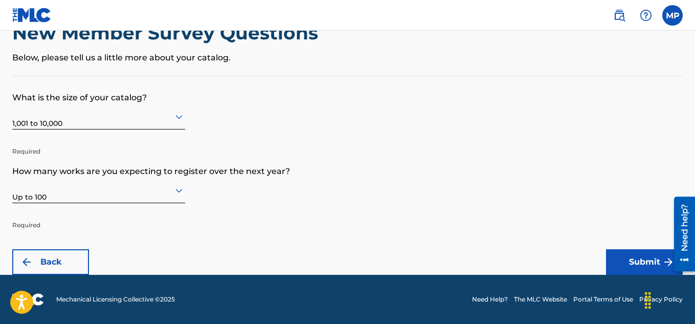
click at [639, 267] on button "Submit" at bounding box center [644, 262] width 77 height 26
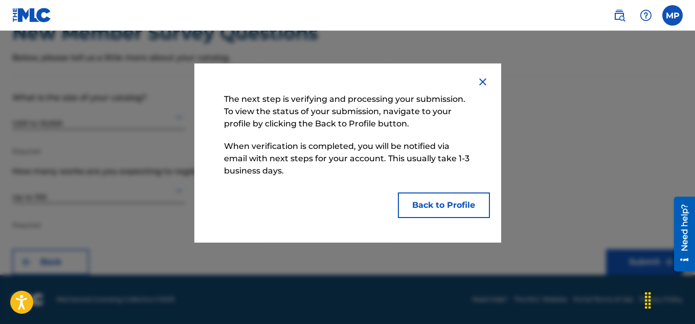
click at [463, 207] on button "Back to Profile" at bounding box center [444, 205] width 92 height 26
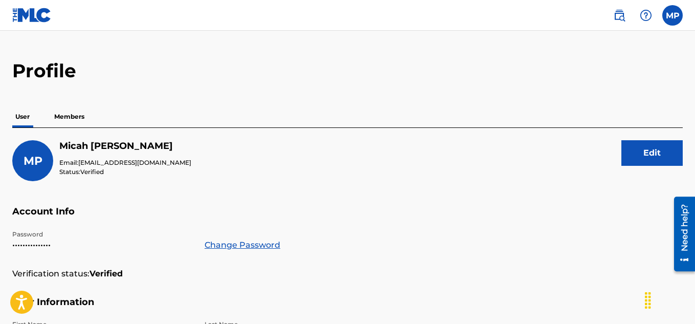
scroll to position [18, 0]
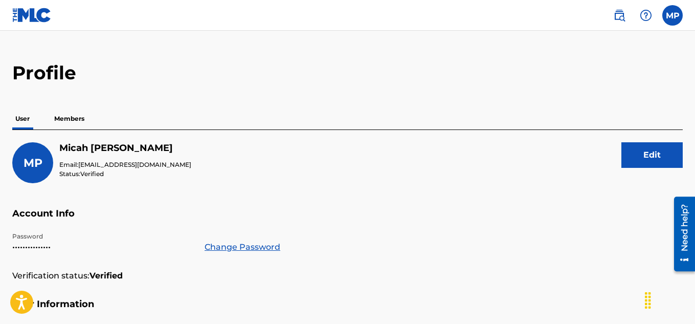
click at [78, 119] on p "Members" at bounding box center [69, 118] width 36 height 21
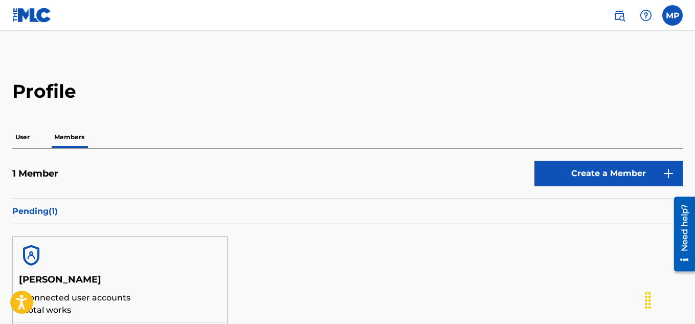
click at [25, 136] on p "User" at bounding box center [22, 136] width 20 height 21
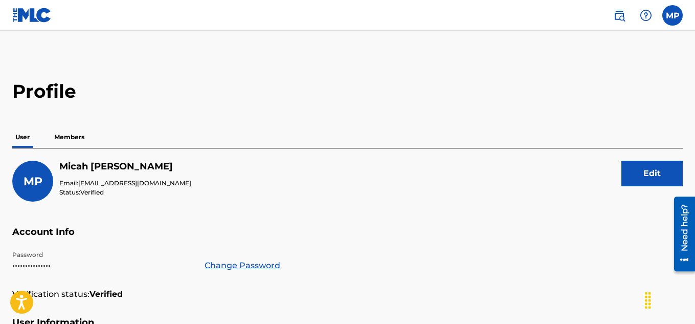
click at [646, 16] on img at bounding box center [646, 15] width 12 height 12
click at [640, 65] on p "View portal intro" at bounding box center [646, 67] width 87 height 25
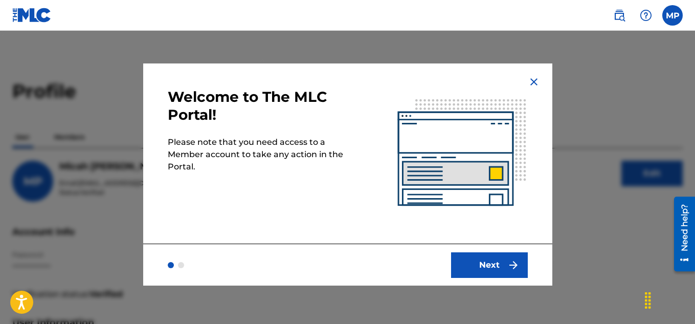
click at [495, 265] on button "Next" at bounding box center [489, 265] width 77 height 26
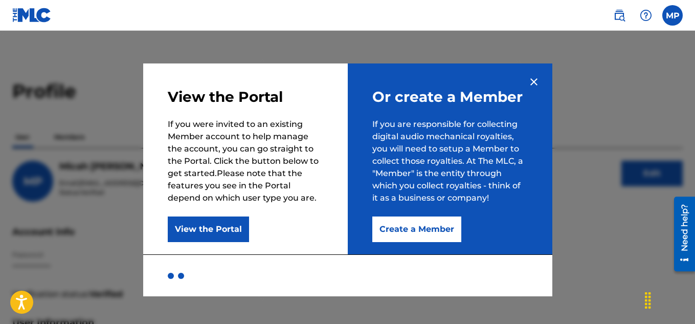
click at [227, 232] on button "View the Portal" at bounding box center [208, 229] width 81 height 26
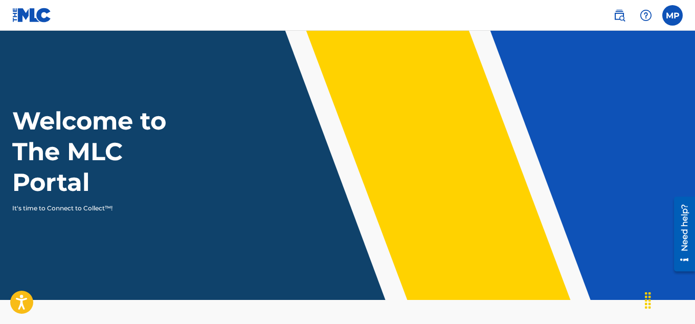
click at [619, 18] on img at bounding box center [619, 15] width 12 height 12
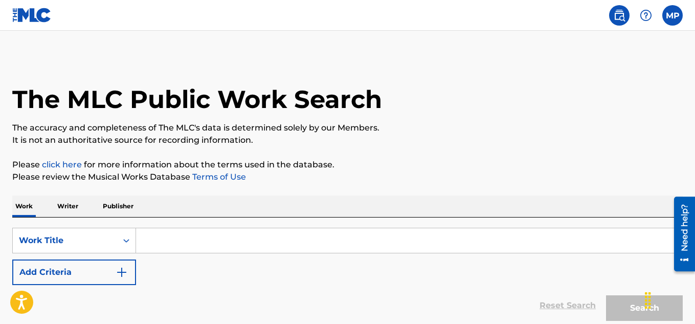
click at [643, 19] on img at bounding box center [646, 15] width 12 height 12
click at [629, 47] on link "Contact us" at bounding box center [646, 43] width 87 height 25
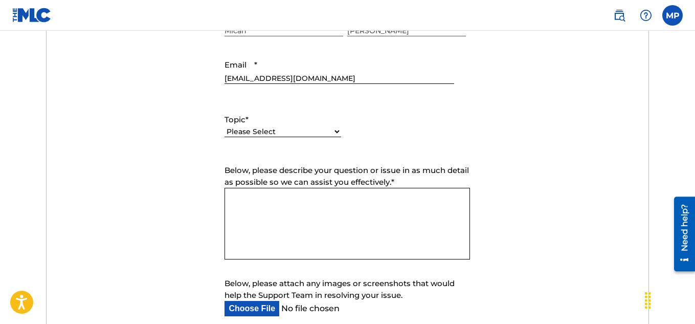
scroll to position [456, 0]
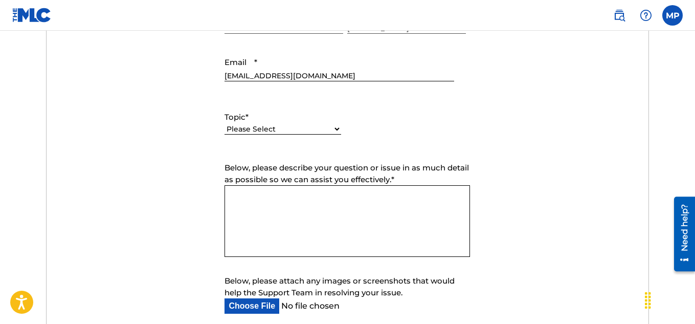
click at [320, 135] on div "Please Select I need help with my account I need help with managing my catalog …" at bounding box center [283, 134] width 117 height 23
click at [315, 134] on select "Please Select I need help with my account I need help with managing my catalog …" at bounding box center [283, 129] width 117 height 11
select select "I need help with managing my catalog"
click at [225, 124] on select "Please Select I need help with my account I need help with managing my catalog …" at bounding box center [283, 129] width 117 height 11
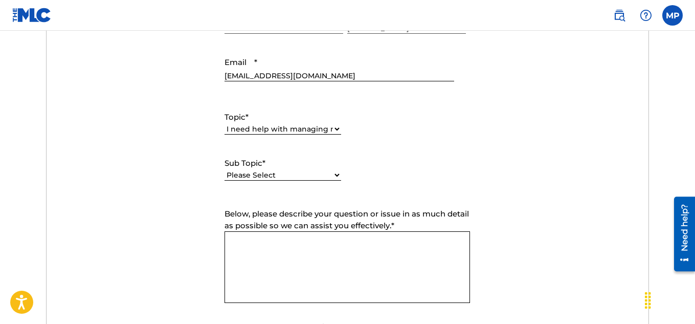
click at [297, 176] on select "Please Select I need help with CWR I need help registering my work(s) in The ML…" at bounding box center [283, 175] width 117 height 11
select select "I need help registering my work(s) in The MLC Portal"
click at [225, 170] on select "Please Select I need help with CWR I need help registering my work(s) in The ML…" at bounding box center [283, 175] width 117 height 11
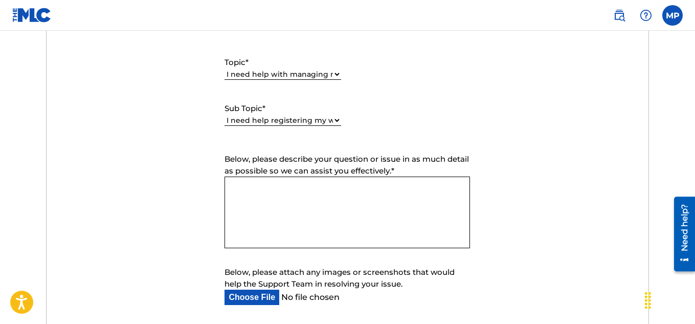
scroll to position [526, 0]
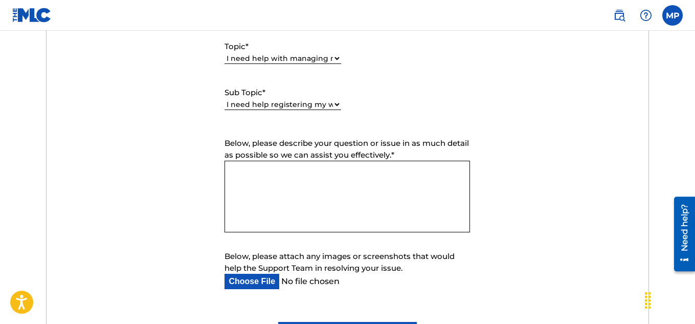
click at [353, 190] on textarea "Below, please describe your question or issue in as much detail as possible so …" at bounding box center [348, 197] width 246 height 72
paste textarea "Dear MLC Customer Support Team, I am writing to you [DATE] as a newly registere…"
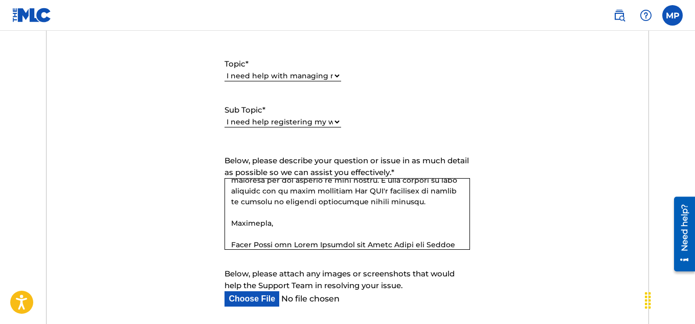
scroll to position [509, 0]
click at [382, 227] on textarea "Below, please describe your question or issue in as much detail as possible so …" at bounding box center [348, 215] width 246 height 72
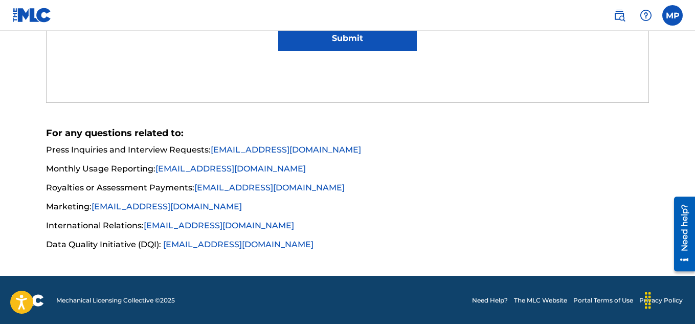
scroll to position [824, 0]
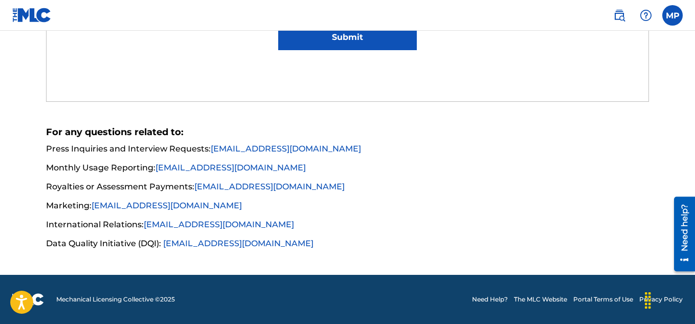
type textarea "Dear MLC Customer Support Team, I am writing to you [DATE] as a newly registere…"
drag, startPoint x: 297, startPoint y: 186, endPoint x: 193, endPoint y: 186, distance: 103.9
click at [193, 186] on li "Royalties or Assessment Payments: [EMAIL_ADDRESS][DOMAIN_NAME]" at bounding box center [348, 190] width 604 height 18
copy li "[EMAIL_ADDRESS][DOMAIN_NAME]"
drag, startPoint x: 272, startPoint y: 223, endPoint x: 145, endPoint y: 226, distance: 127.4
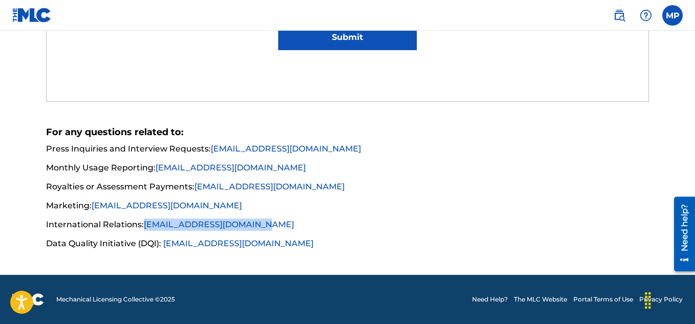
click at [145, 226] on li "International Relations: [EMAIL_ADDRESS][DOMAIN_NAME]" at bounding box center [348, 227] width 604 height 18
copy link "[EMAIL_ADDRESS][DOMAIN_NAME]"
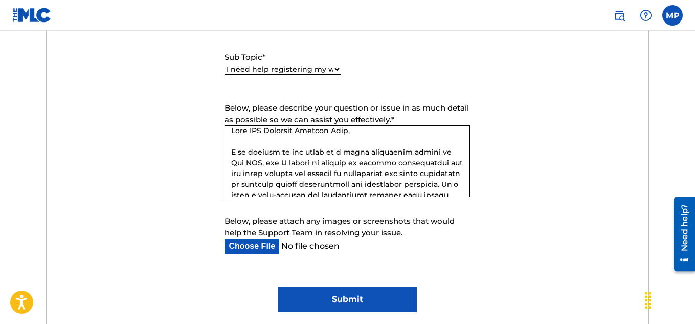
scroll to position [561, 0]
click at [323, 153] on textarea "Below, please describe your question or issue in as much detail as possible so …" at bounding box center [348, 162] width 246 height 72
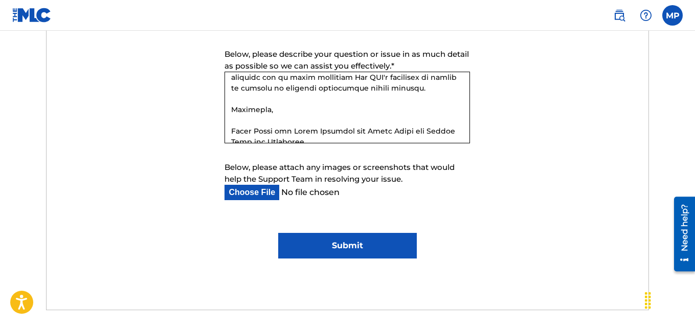
scroll to position [661, 0]
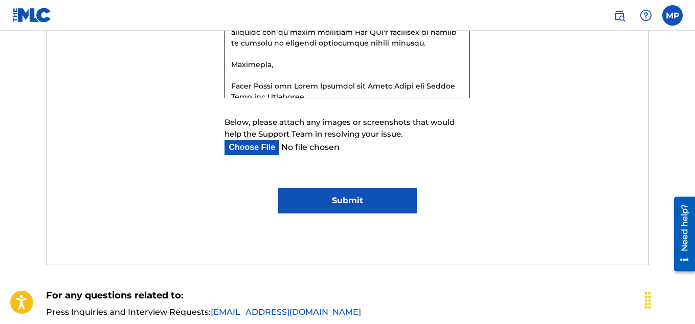
click at [342, 206] on input "Submit" at bounding box center [347, 201] width 139 height 26
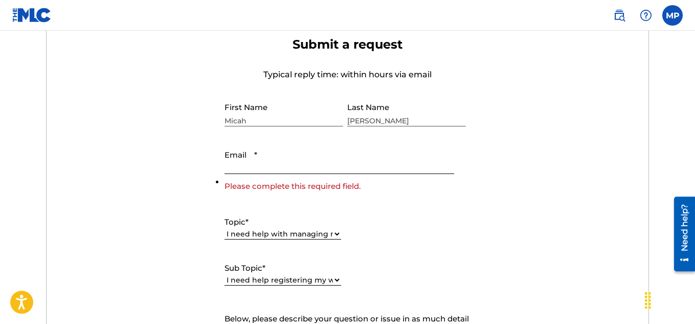
scroll to position [363, 0]
click at [322, 156] on input "Email *" at bounding box center [339, 159] width 229 height 29
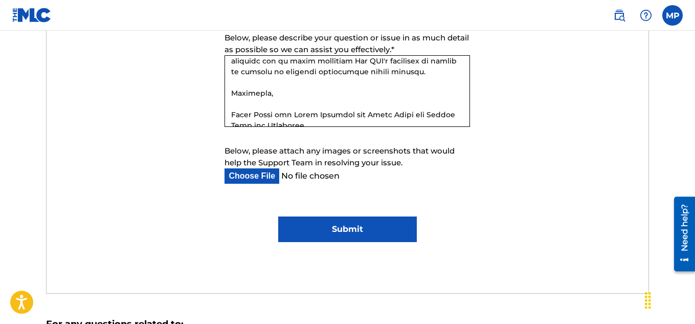
scroll to position [732, 0]
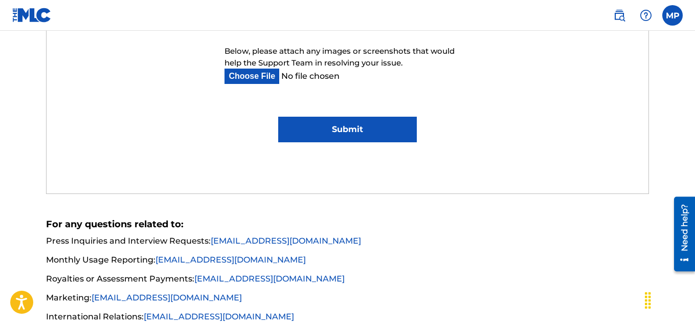
type input "[EMAIL_ADDRESS][DOMAIN_NAME]"
click at [318, 135] on input "Submit" at bounding box center [347, 130] width 139 height 26
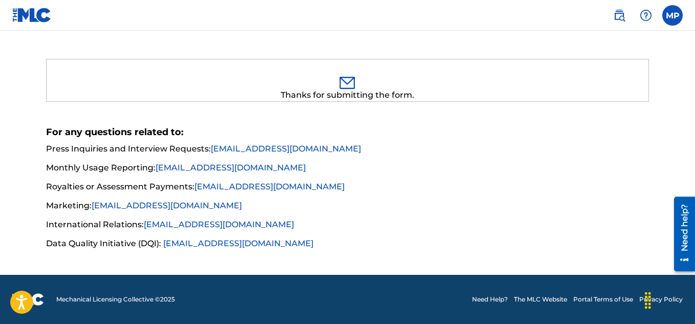
scroll to position [294, 0]
